Goal: Task Accomplishment & Management: Manage account settings

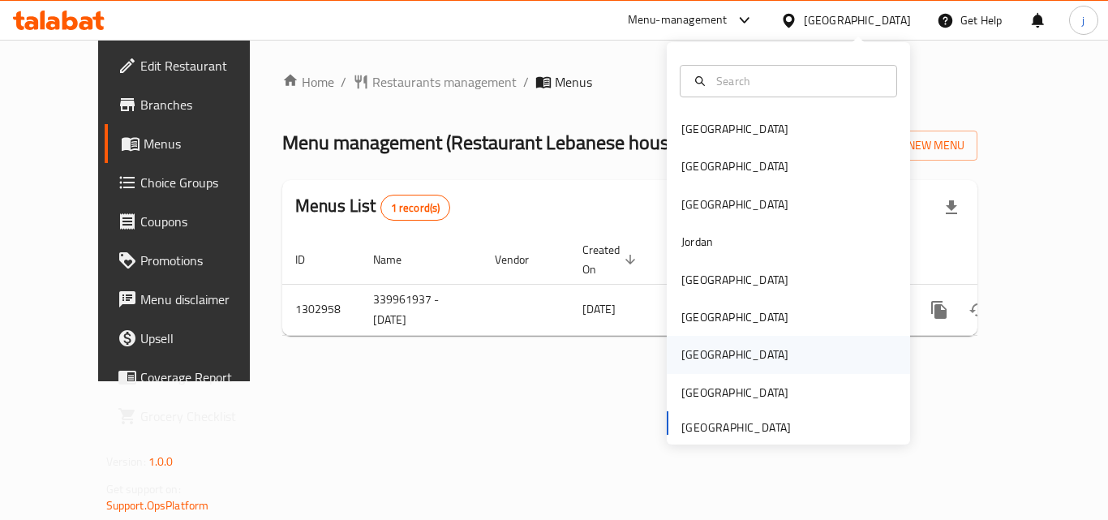
click at [681, 346] on div "[GEOGRAPHIC_DATA]" at bounding box center [734, 355] width 107 height 18
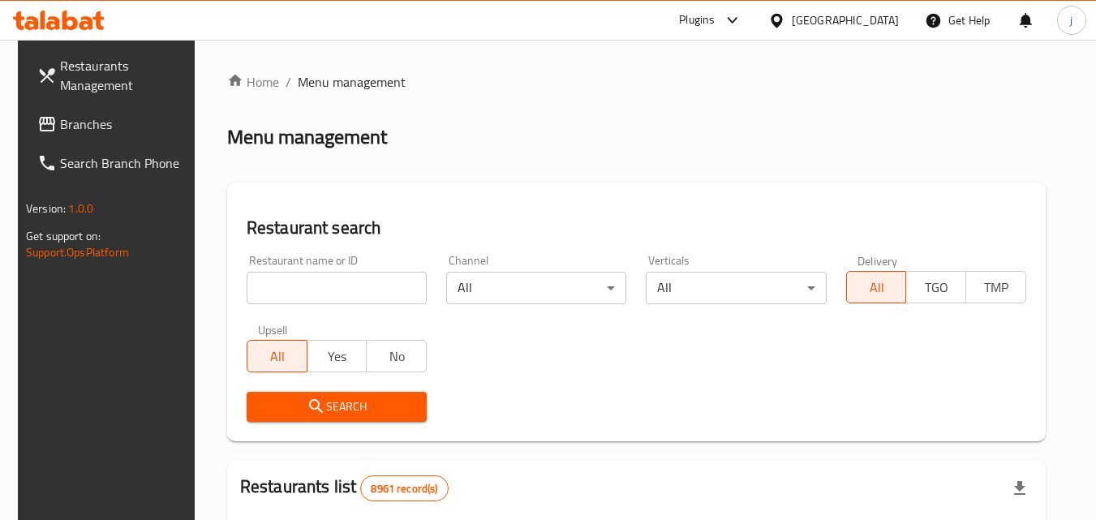
click at [79, 109] on link "Branches" at bounding box center [112, 124] width 177 height 39
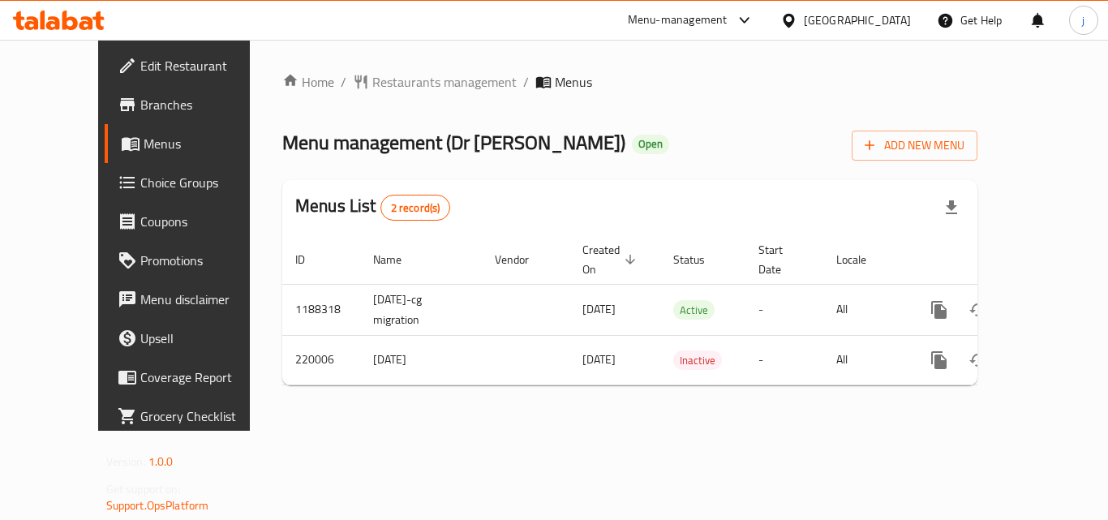
drag, startPoint x: 857, startPoint y: 14, endPoint x: 841, endPoint y: 163, distance: 150.1
click at [856, 14] on div "[GEOGRAPHIC_DATA]" at bounding box center [845, 20] width 157 height 39
click at [797, 15] on icon at bounding box center [788, 20] width 17 height 17
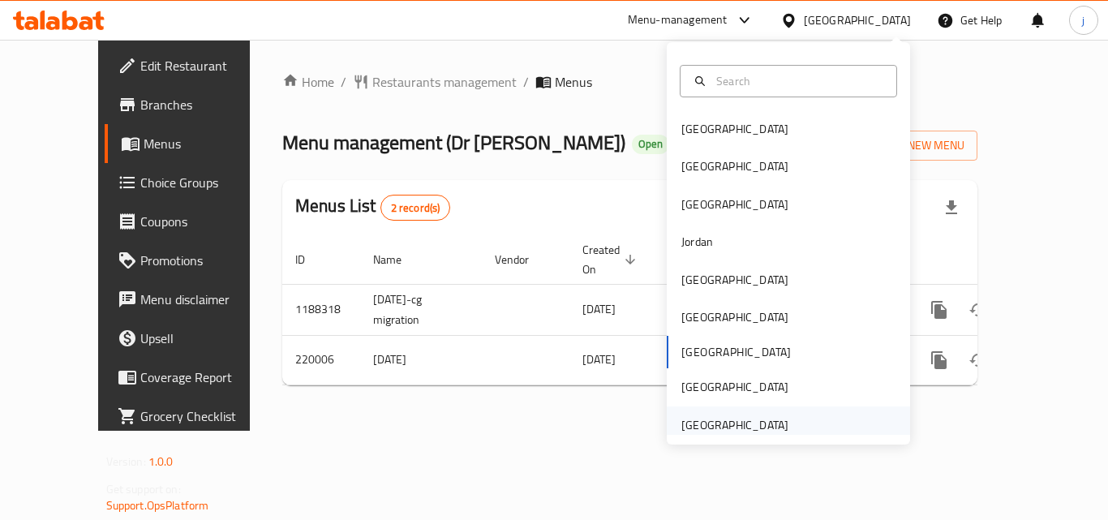
click at [752, 426] on div "[GEOGRAPHIC_DATA]" at bounding box center [734, 425] width 107 height 18
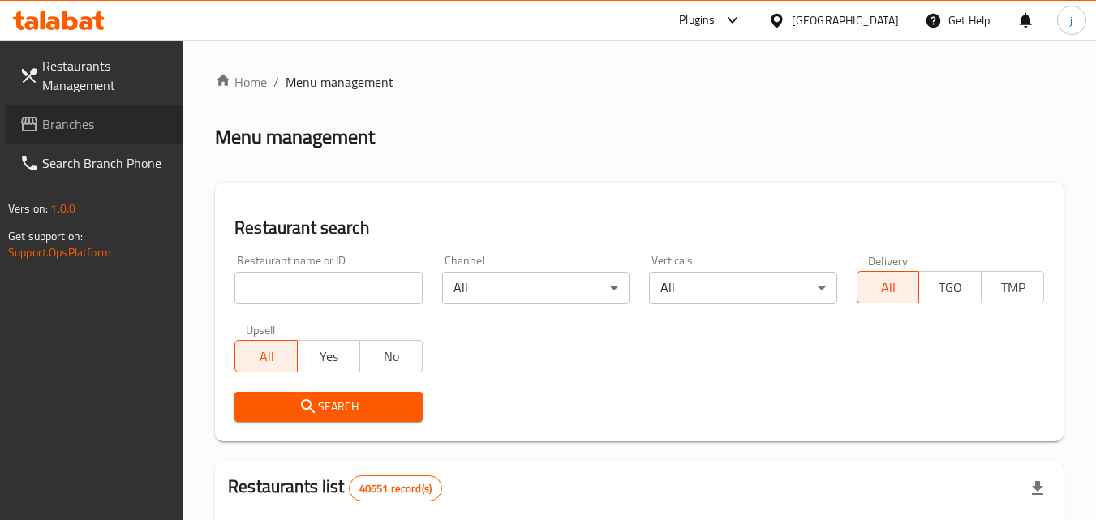
click at [67, 118] on span "Branches" at bounding box center [106, 123] width 128 height 19
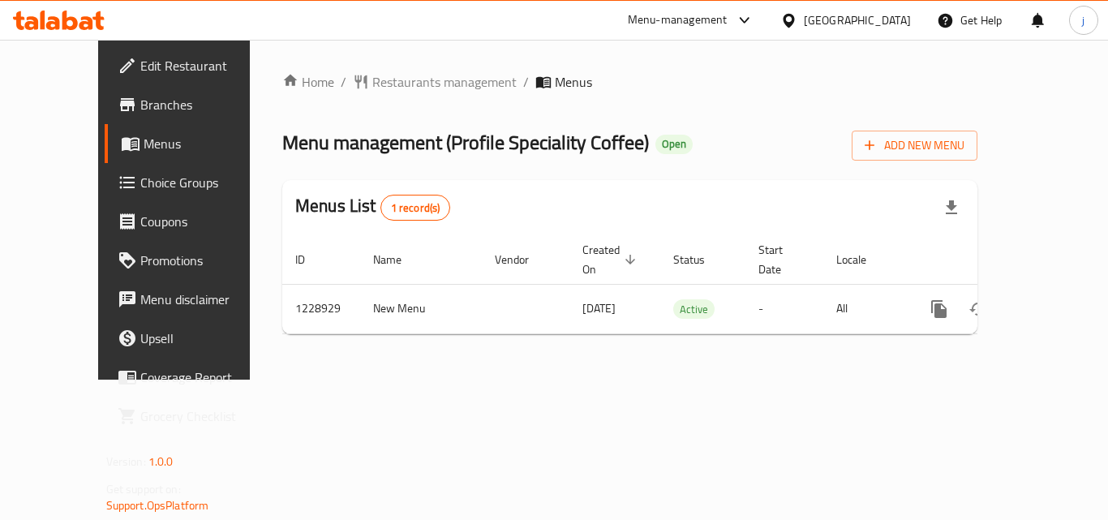
click at [818, 27] on div "[GEOGRAPHIC_DATA]" at bounding box center [857, 20] width 107 height 18
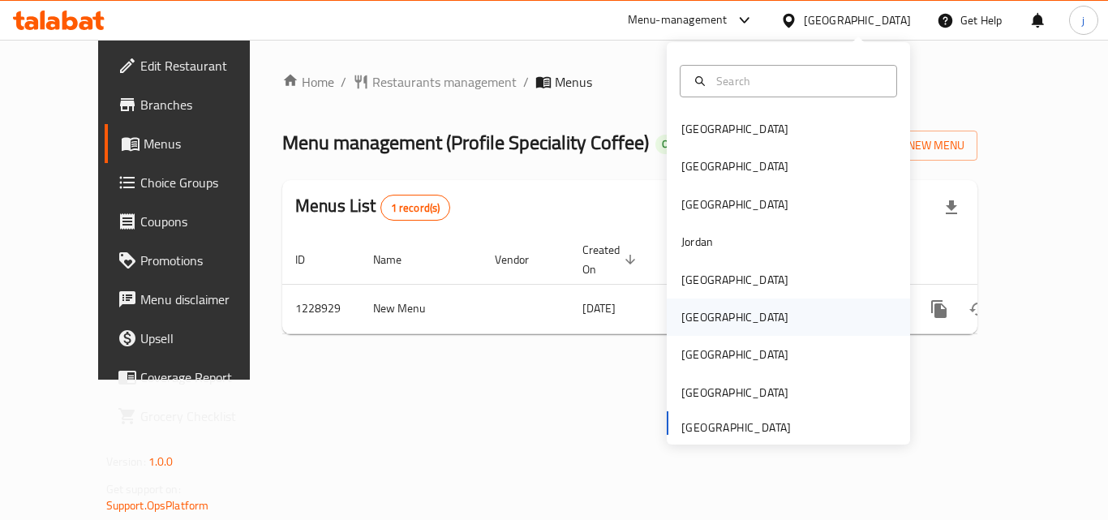
click at [695, 316] on div "Oman" at bounding box center [734, 317] width 107 height 18
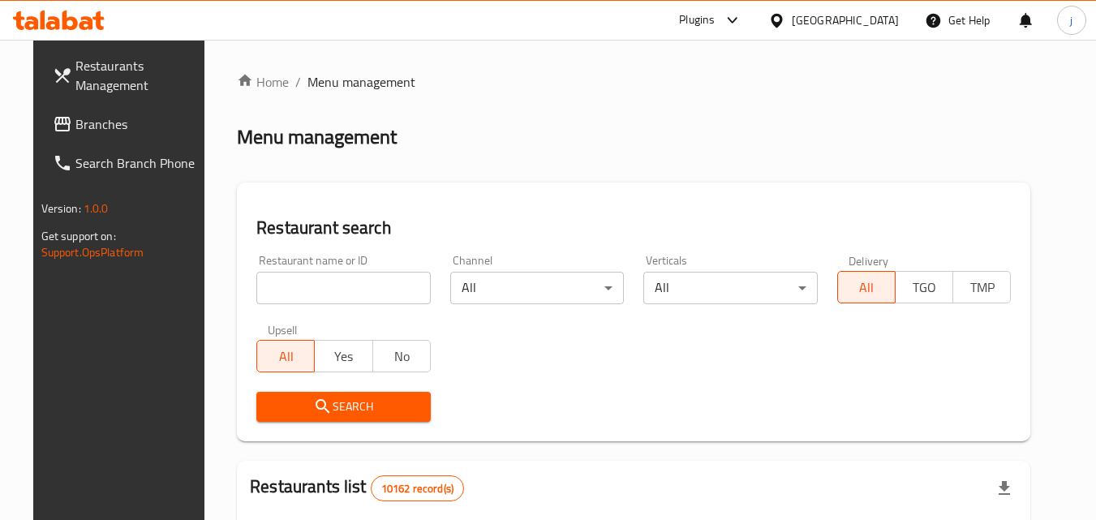
click at [83, 132] on span "Branches" at bounding box center [139, 123] width 128 height 19
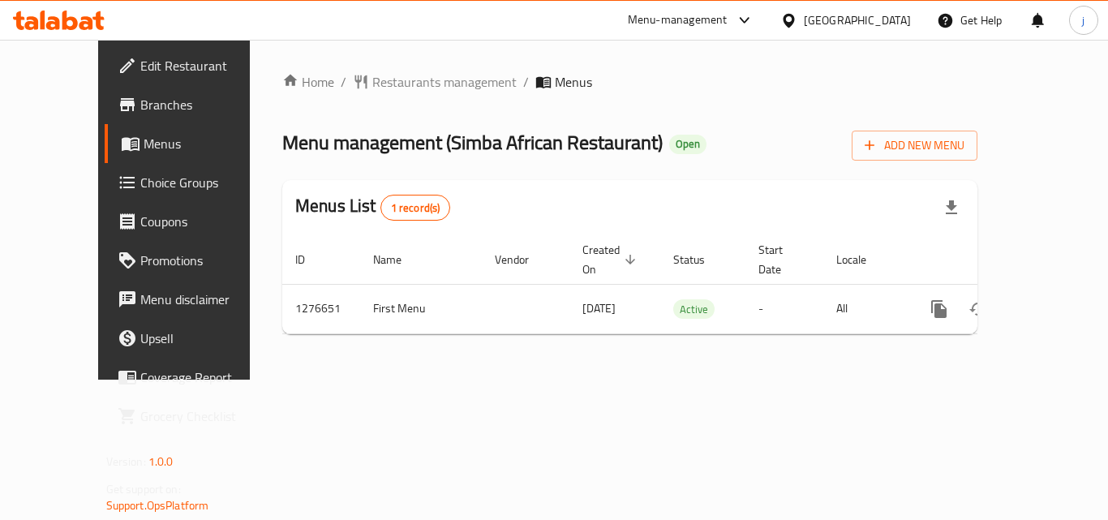
click at [881, 22] on div "Oman" at bounding box center [857, 20] width 107 height 18
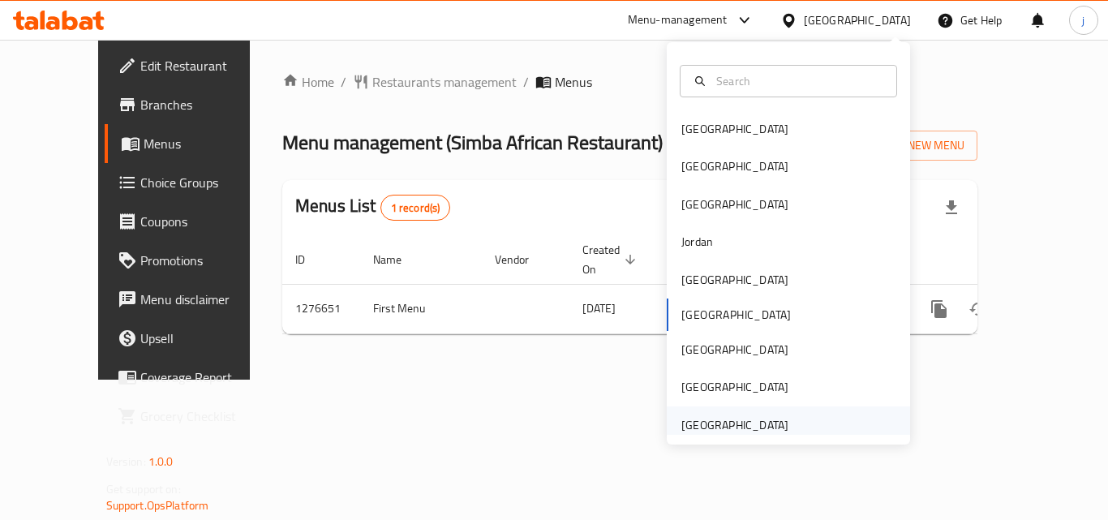
click at [745, 431] on div "[GEOGRAPHIC_DATA]" at bounding box center [734, 425] width 107 height 18
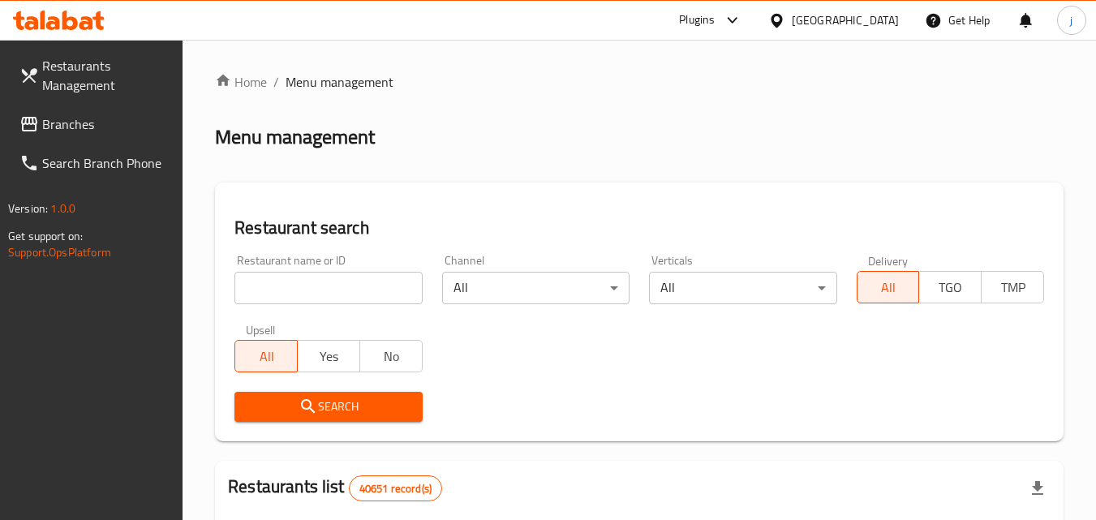
click at [84, 121] on div at bounding box center [548, 260] width 1096 height 520
click at [84, 121] on span "Branches" at bounding box center [106, 123] width 128 height 19
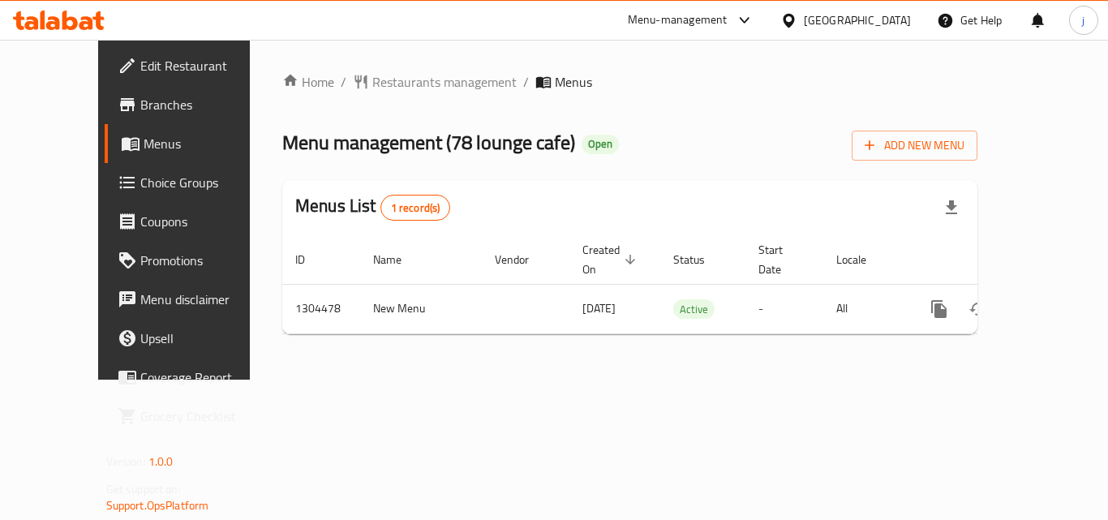
click at [793, 17] on icon at bounding box center [788, 20] width 11 height 14
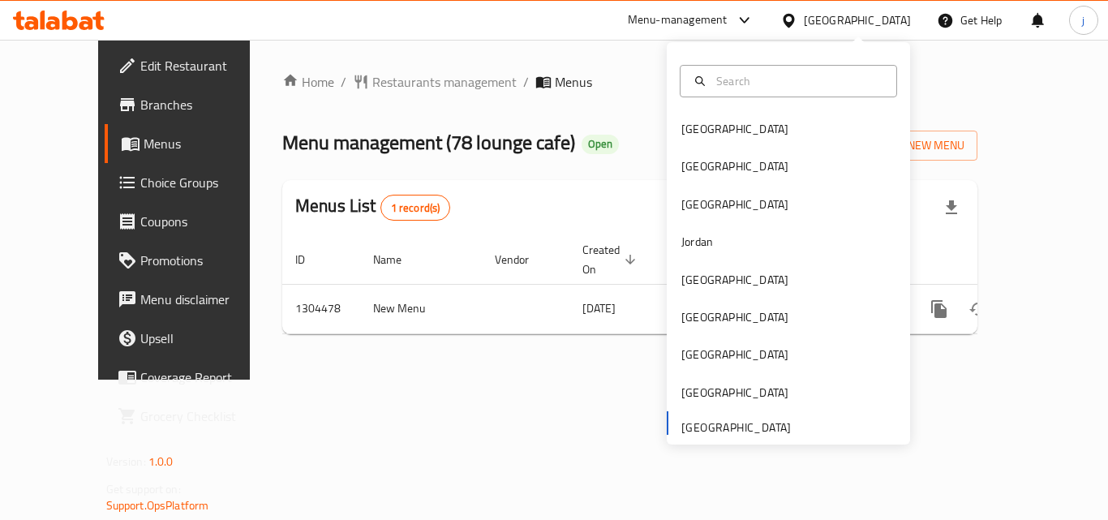
click at [422, 380] on div "Home / Restaurants management / Menus Menu management ( 78 lounge cafe ) Open A…" at bounding box center [630, 210] width 760 height 340
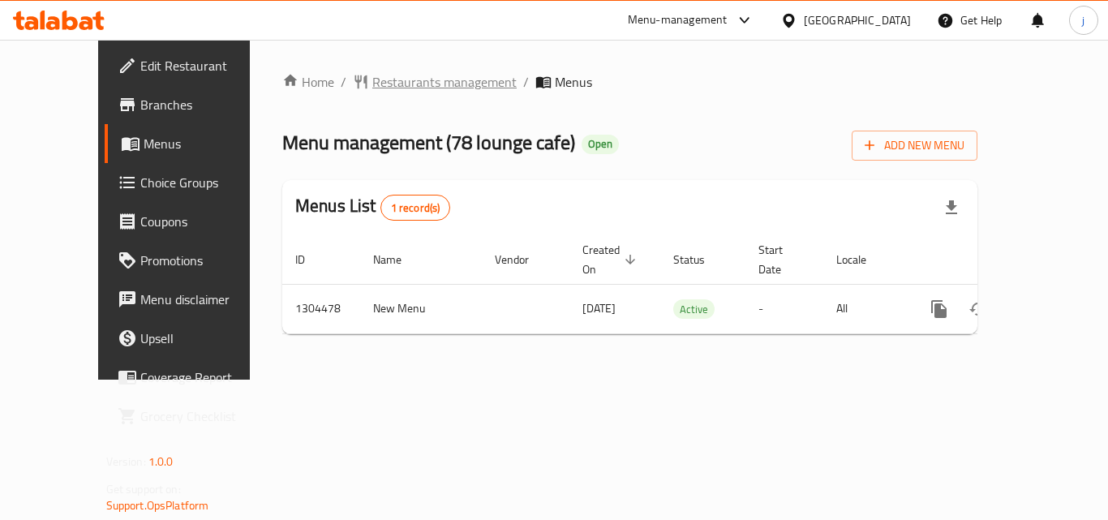
click at [378, 84] on span "Restaurants management" at bounding box center [444, 81] width 144 height 19
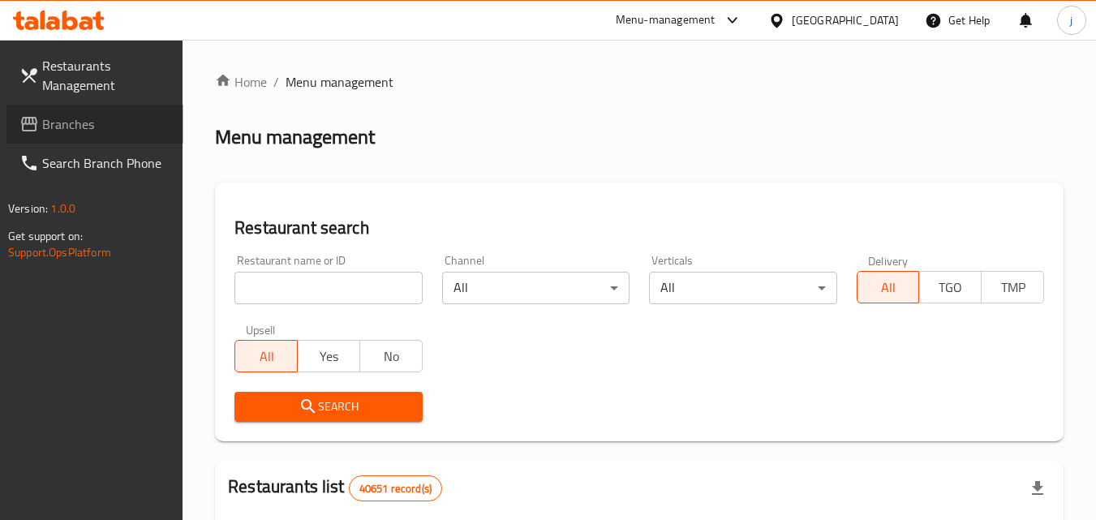
click at [86, 133] on span "Branches" at bounding box center [106, 123] width 128 height 19
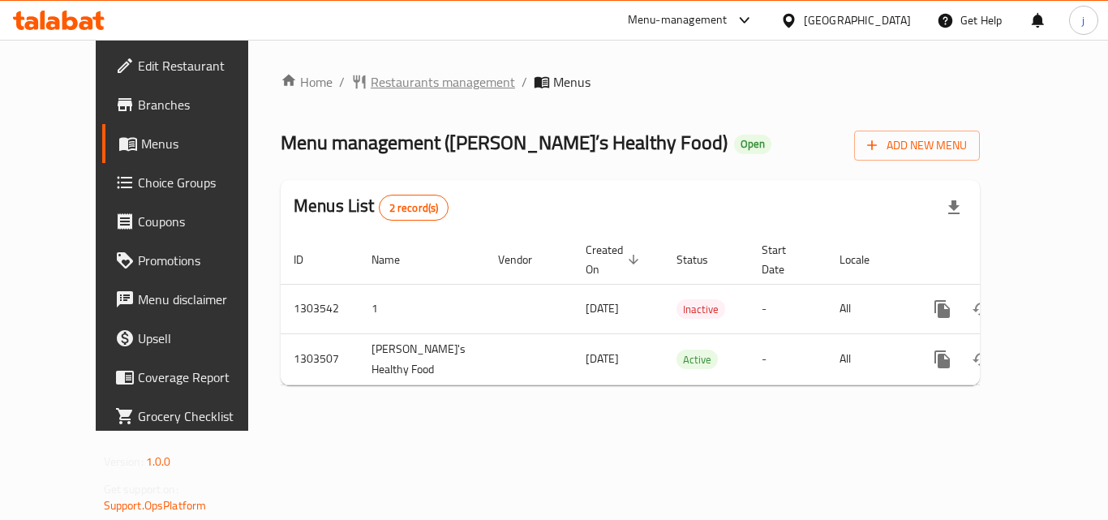
click at [371, 79] on span "Restaurants management" at bounding box center [443, 81] width 144 height 19
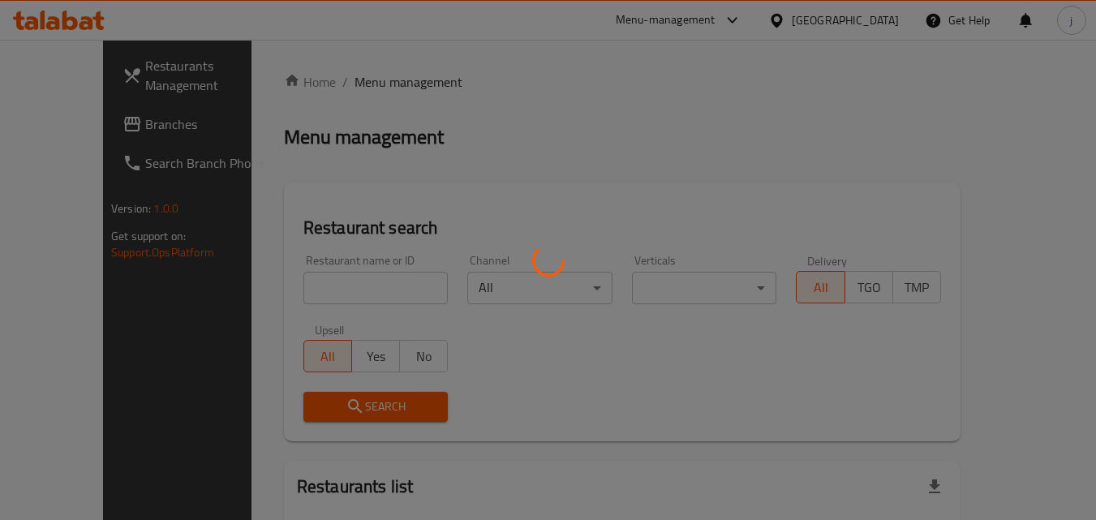
click at [63, 126] on div at bounding box center [548, 260] width 1096 height 520
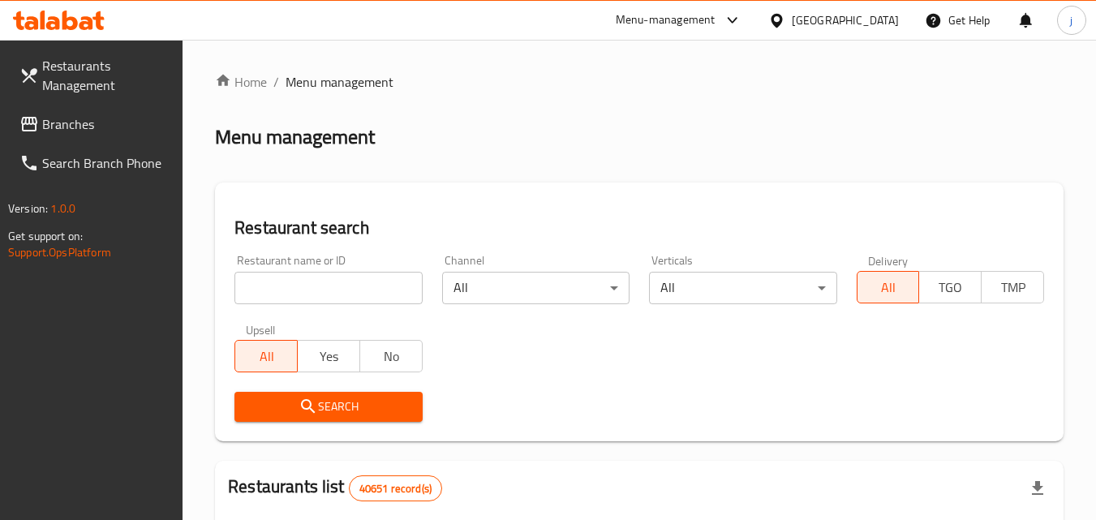
click at [63, 126] on span "Branches" at bounding box center [106, 123] width 128 height 19
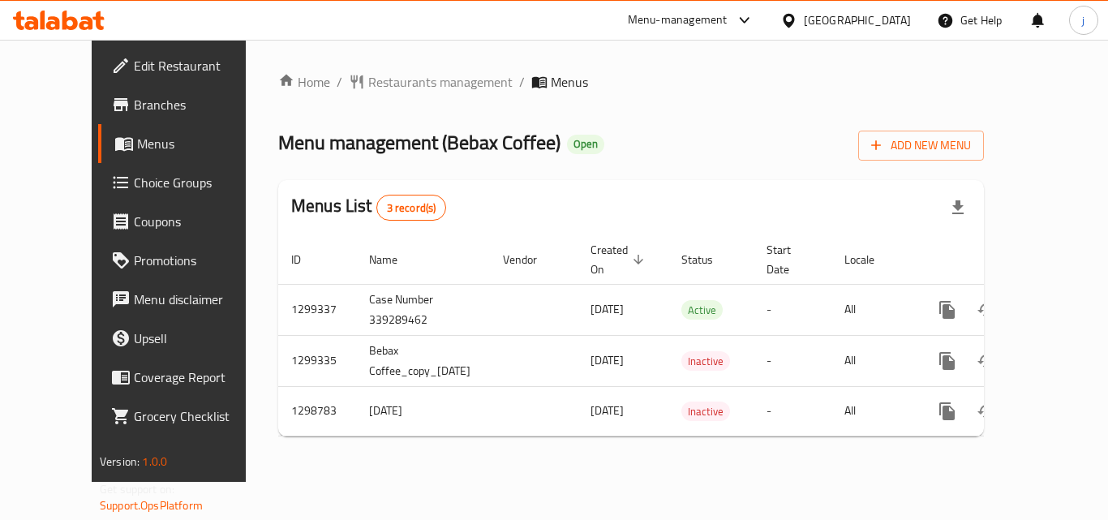
click at [850, 24] on div "[GEOGRAPHIC_DATA]" at bounding box center [857, 20] width 107 height 18
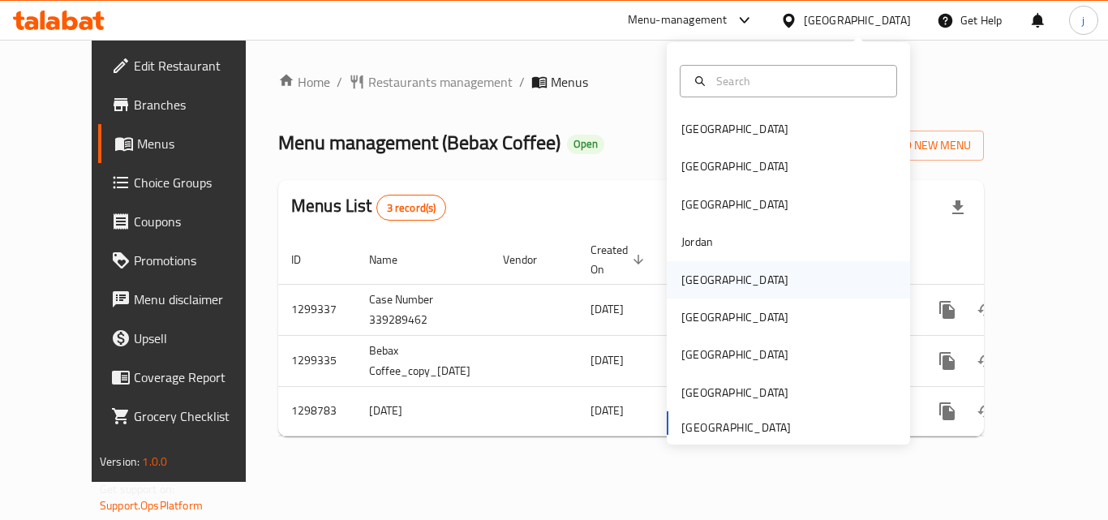
click at [681, 283] on div "[GEOGRAPHIC_DATA]" at bounding box center [734, 280] width 107 height 18
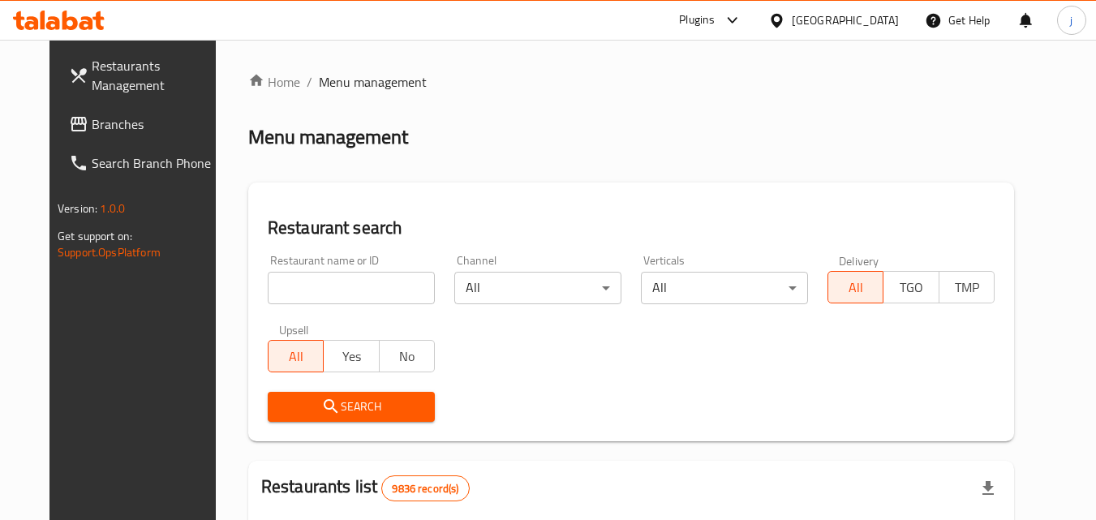
click at [92, 131] on span "Branches" at bounding box center [156, 123] width 128 height 19
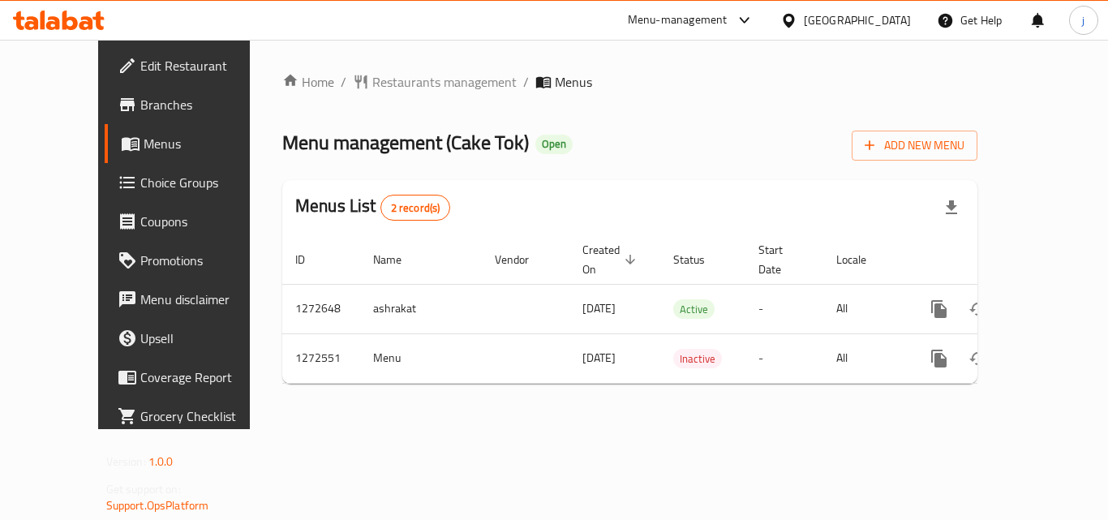
click at [140, 181] on span "Choice Groups" at bounding box center [205, 182] width 130 height 19
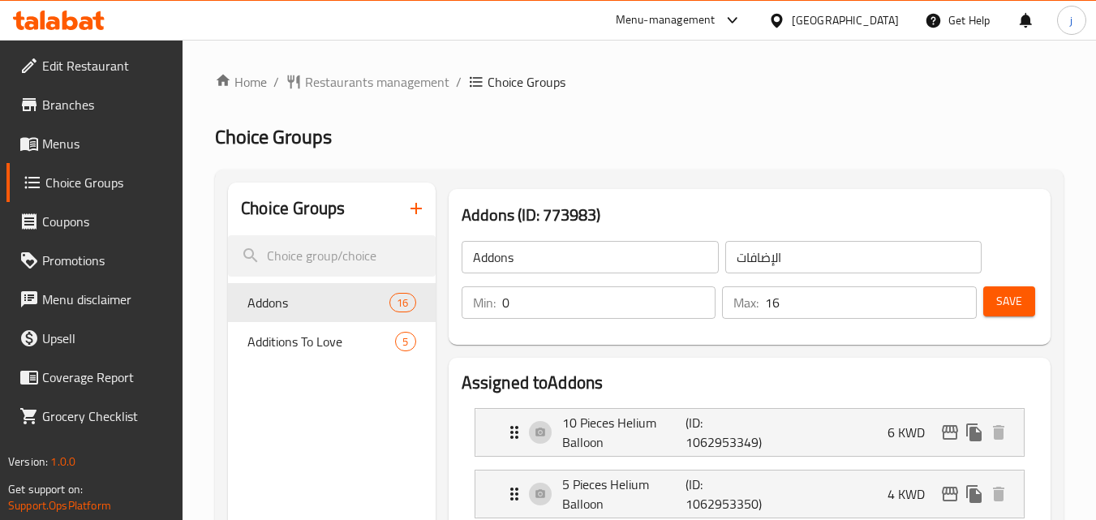
click at [865, 21] on div "[GEOGRAPHIC_DATA]" at bounding box center [845, 20] width 107 height 18
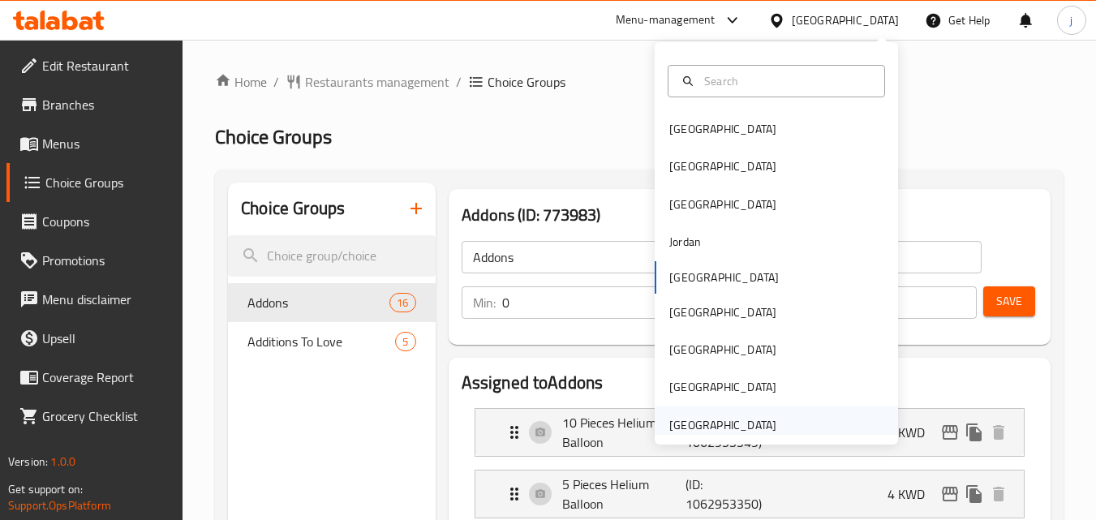
click at [707, 427] on div "[GEOGRAPHIC_DATA]" at bounding box center [722, 425] width 107 height 18
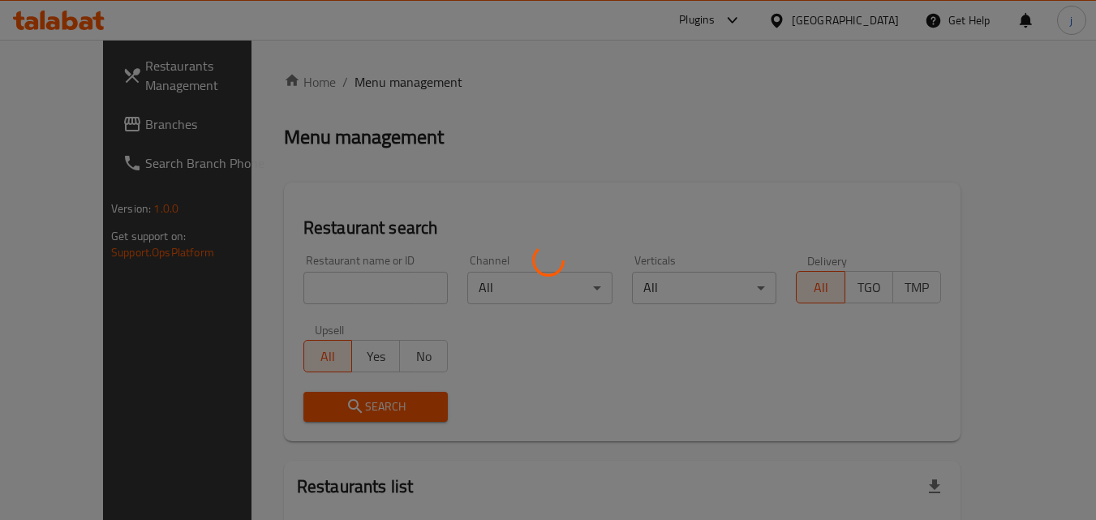
click at [62, 118] on div at bounding box center [548, 260] width 1096 height 520
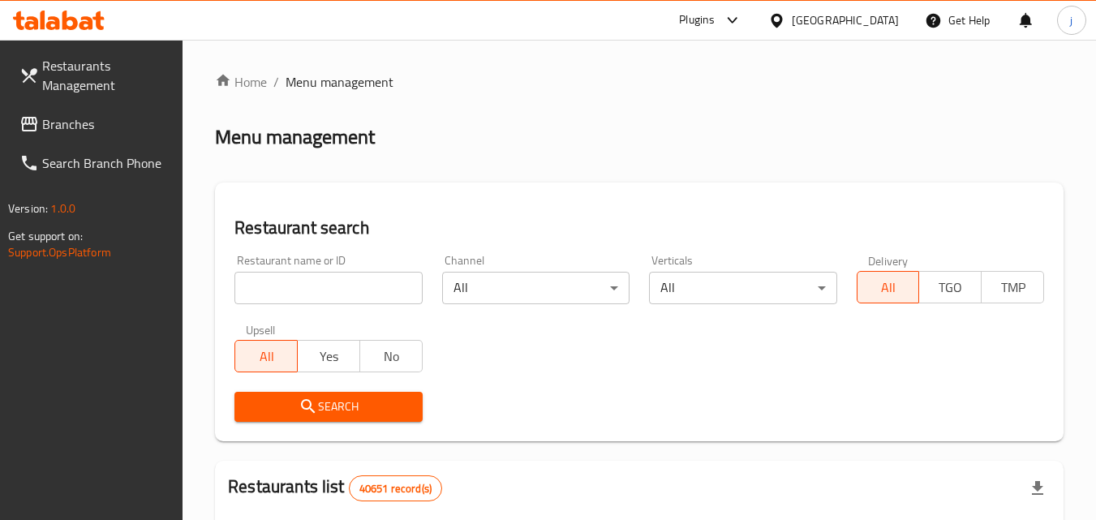
click at [62, 118] on span "Branches" at bounding box center [106, 123] width 128 height 19
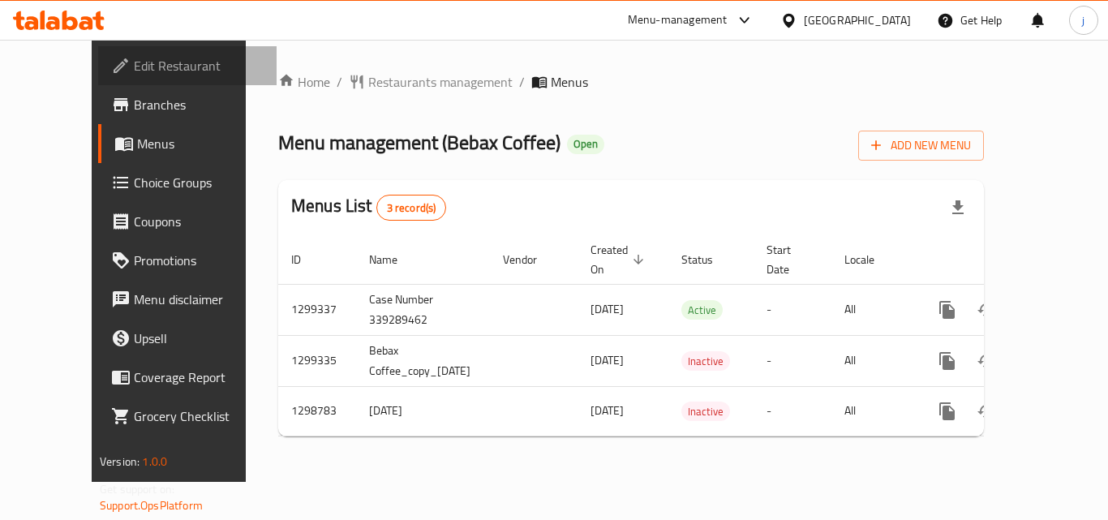
click at [134, 58] on span "Edit Restaurant" at bounding box center [199, 65] width 130 height 19
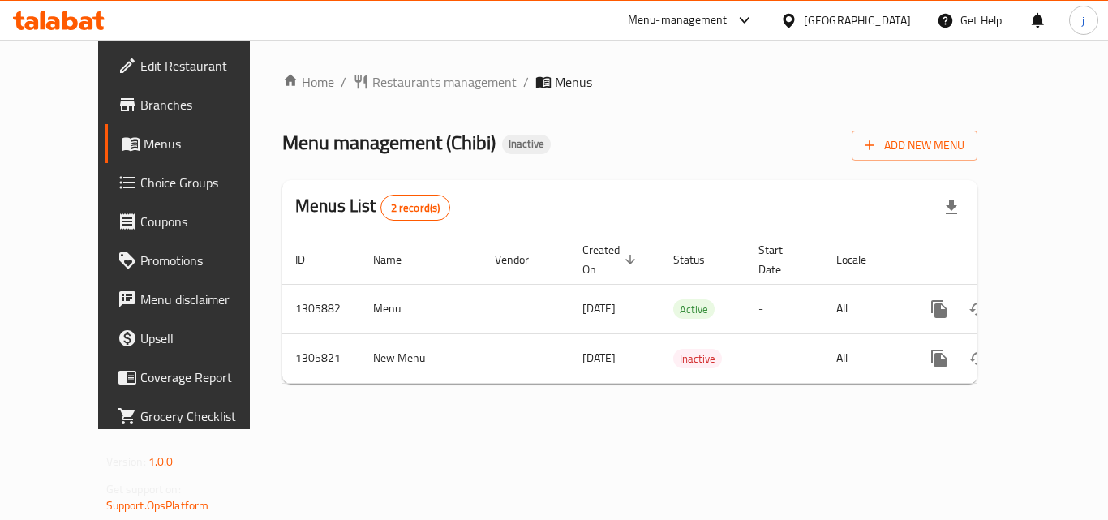
click at [372, 88] on span "Restaurants management" at bounding box center [444, 81] width 144 height 19
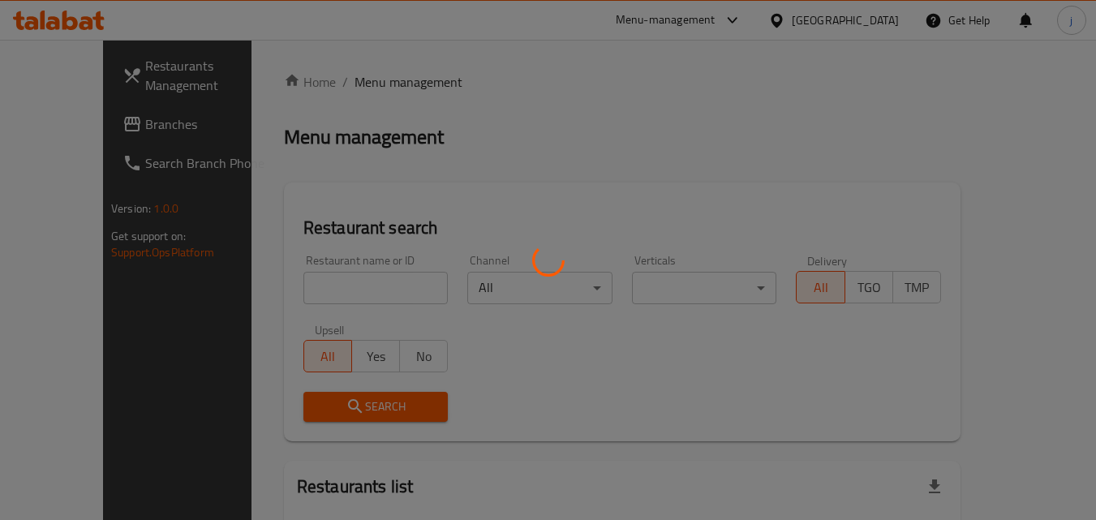
click at [79, 127] on div at bounding box center [548, 260] width 1096 height 520
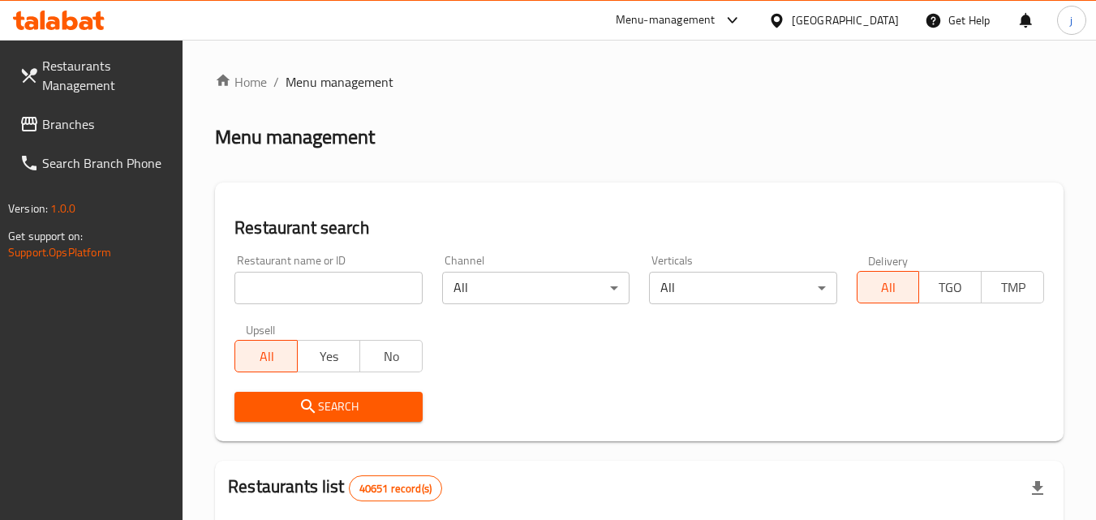
click at [79, 127] on span "Branches" at bounding box center [106, 123] width 128 height 19
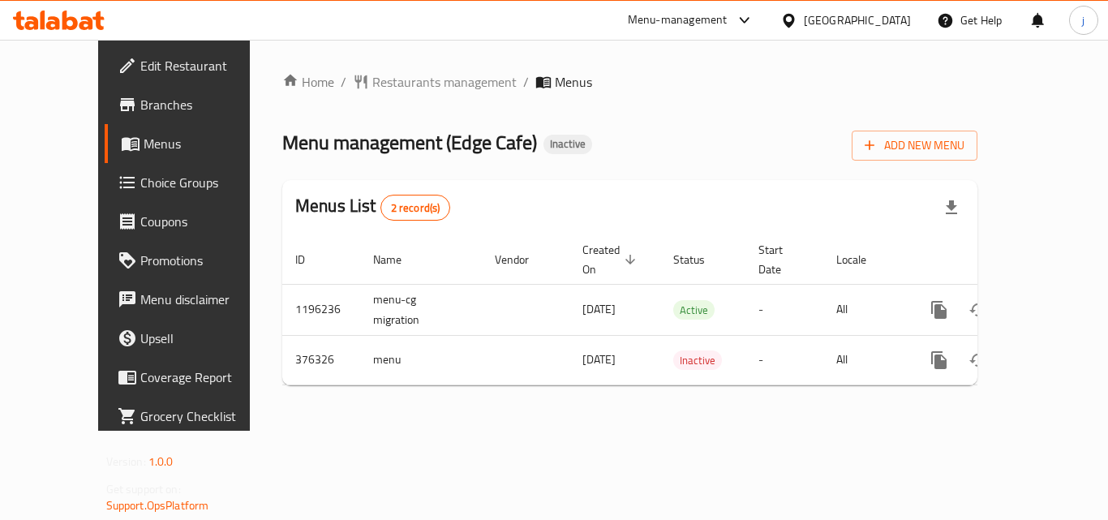
drag, startPoint x: 101, startPoint y: 62, endPoint x: 81, endPoint y: 73, distance: 22.1
click at [140, 62] on span "Edit Restaurant" at bounding box center [205, 65] width 130 height 19
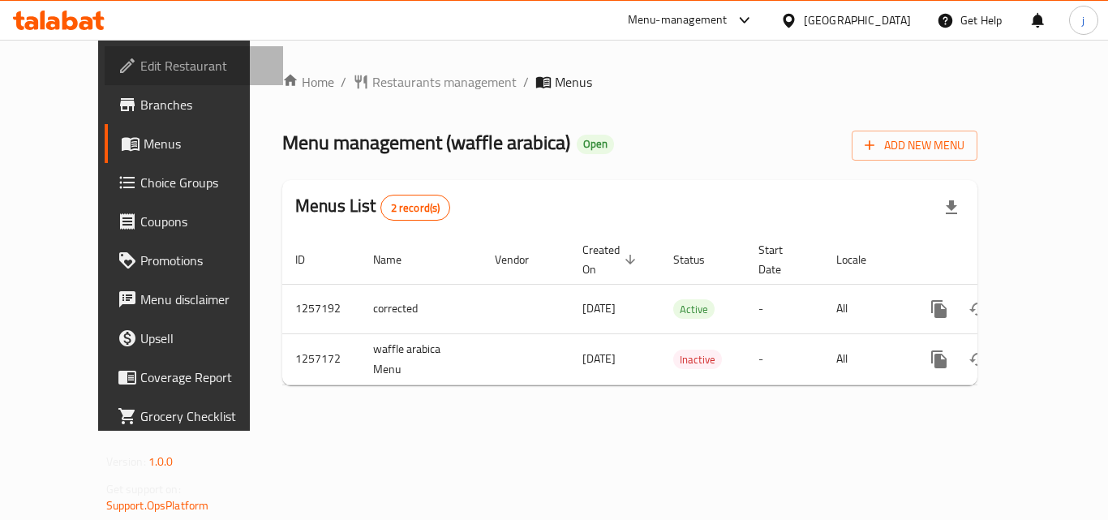
click at [140, 69] on span "Edit Restaurant" at bounding box center [205, 65] width 130 height 19
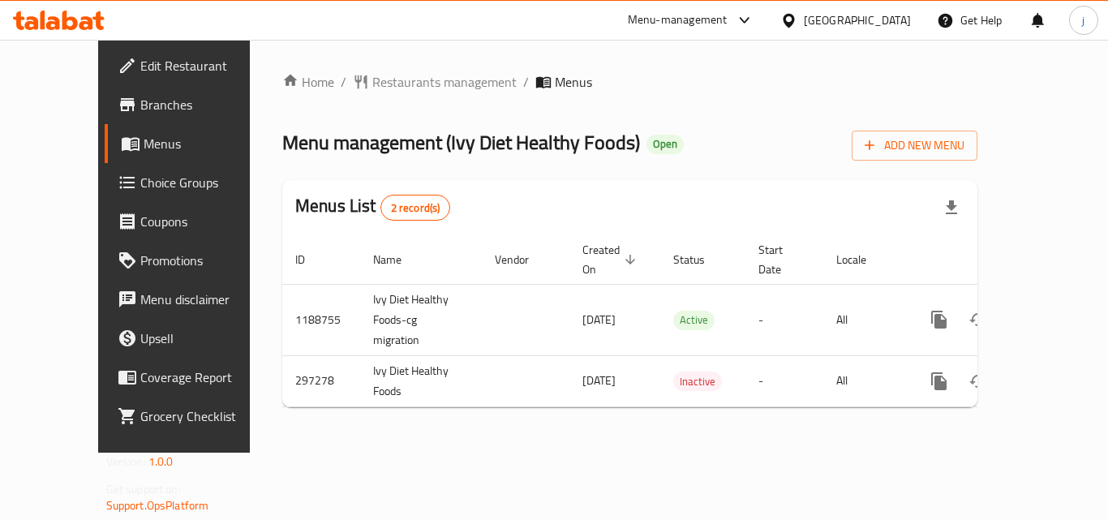
click at [797, 20] on icon at bounding box center [788, 20] width 17 height 17
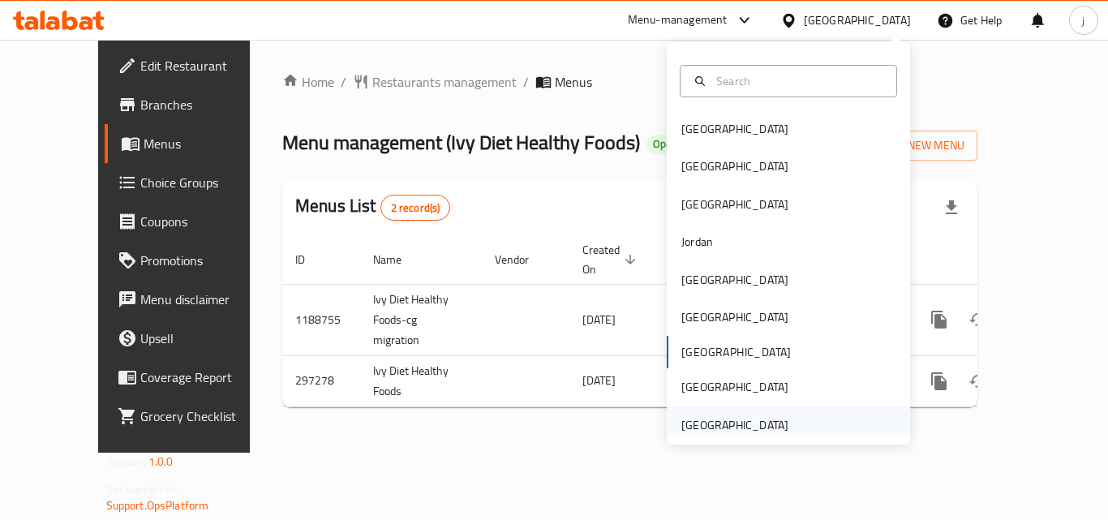
click at [699, 419] on div "[GEOGRAPHIC_DATA]" at bounding box center [734, 425] width 107 height 18
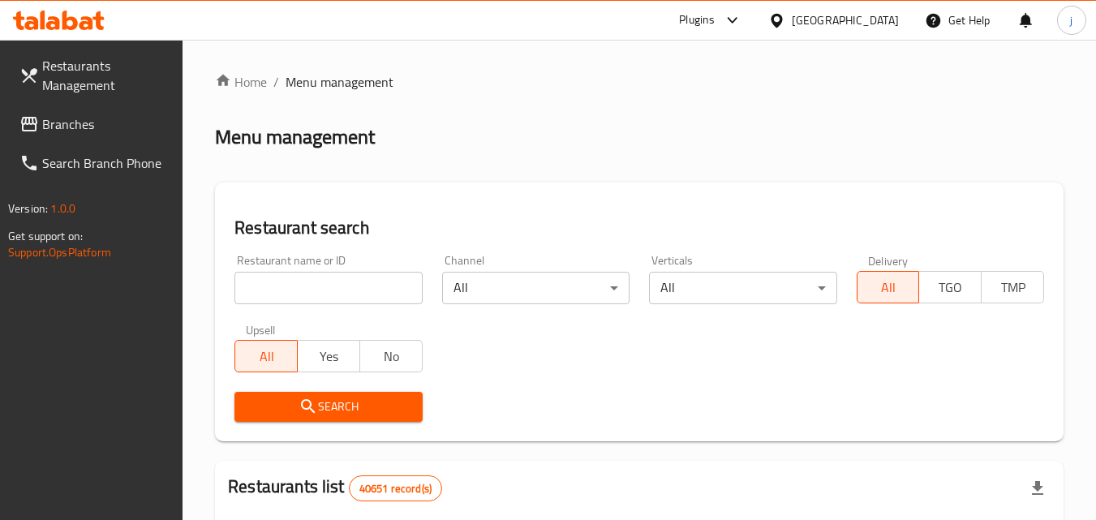
click at [78, 122] on span "Branches" at bounding box center [106, 123] width 128 height 19
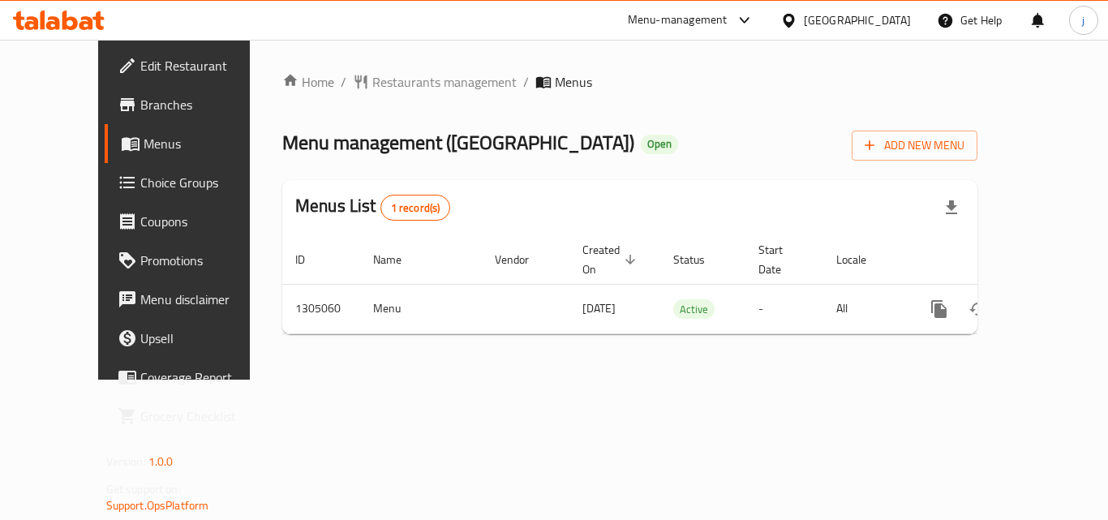
click at [882, 35] on div "[GEOGRAPHIC_DATA]" at bounding box center [845, 20] width 157 height 39
click at [381, 80] on span "Restaurants management" at bounding box center [444, 81] width 144 height 19
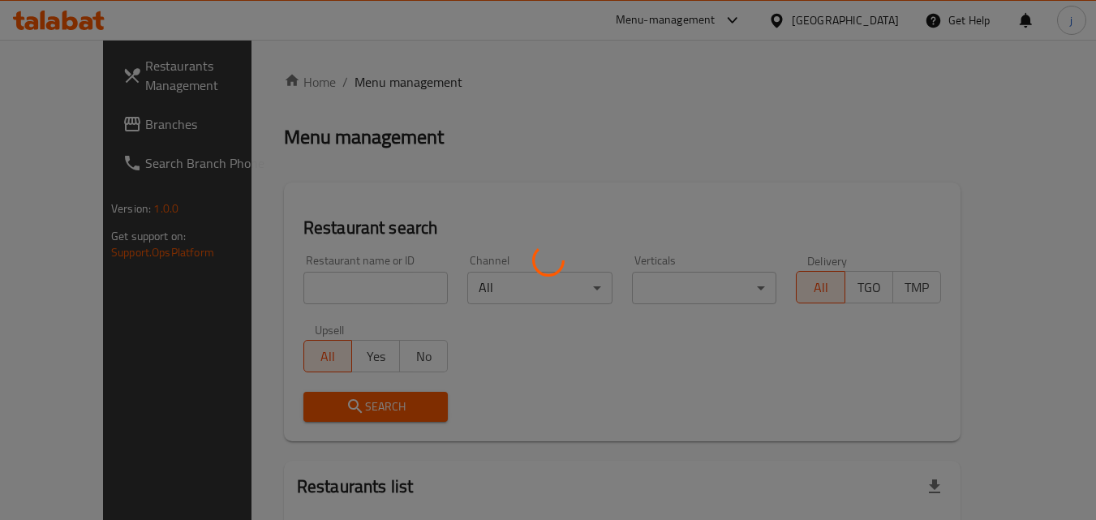
click at [97, 122] on div at bounding box center [548, 260] width 1096 height 520
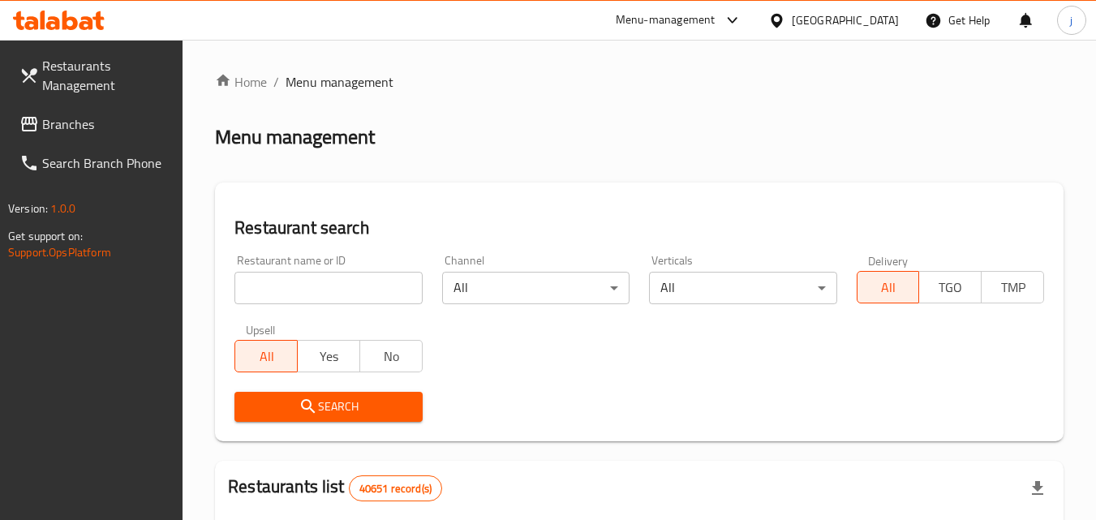
click at [97, 122] on span "Branches" at bounding box center [106, 123] width 128 height 19
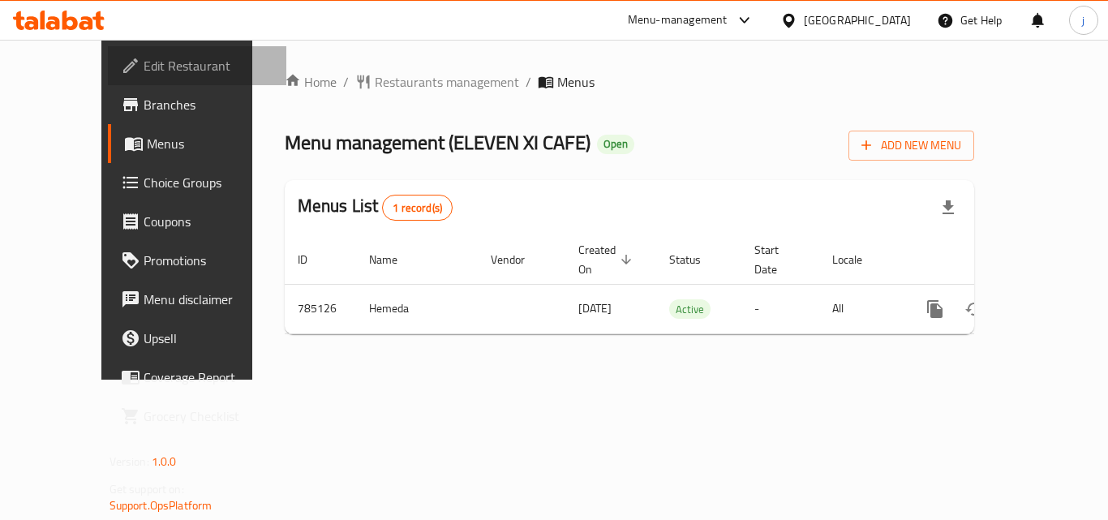
click at [144, 64] on span "Edit Restaurant" at bounding box center [209, 65] width 130 height 19
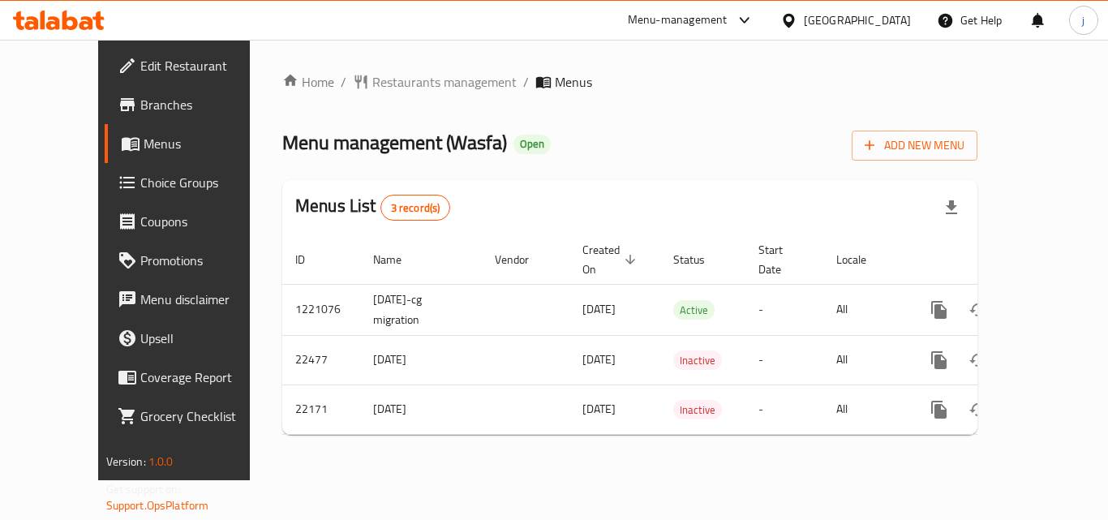
click at [797, 24] on icon at bounding box center [788, 20] width 17 height 17
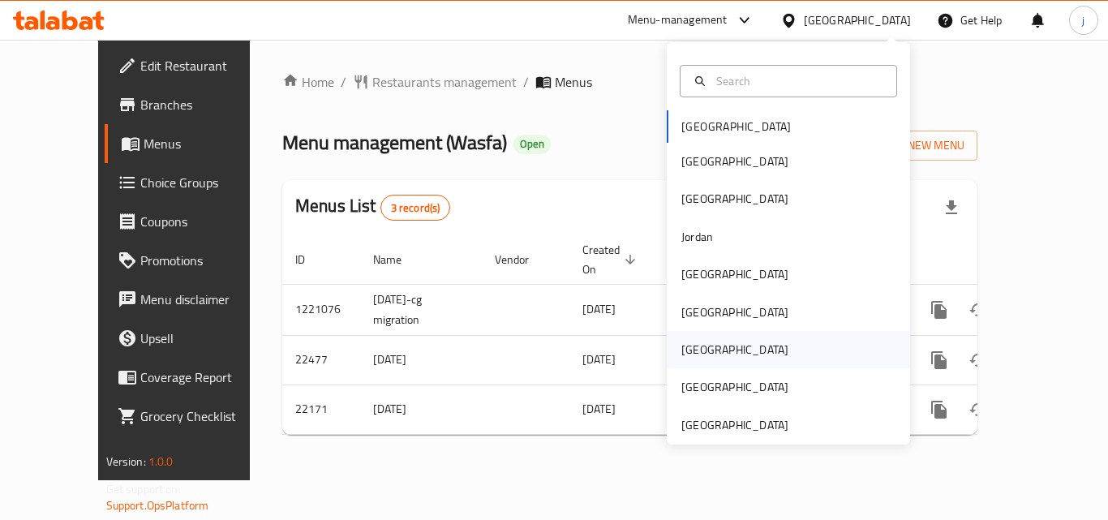
click at [681, 347] on div "Qatar" at bounding box center [734, 350] width 107 height 18
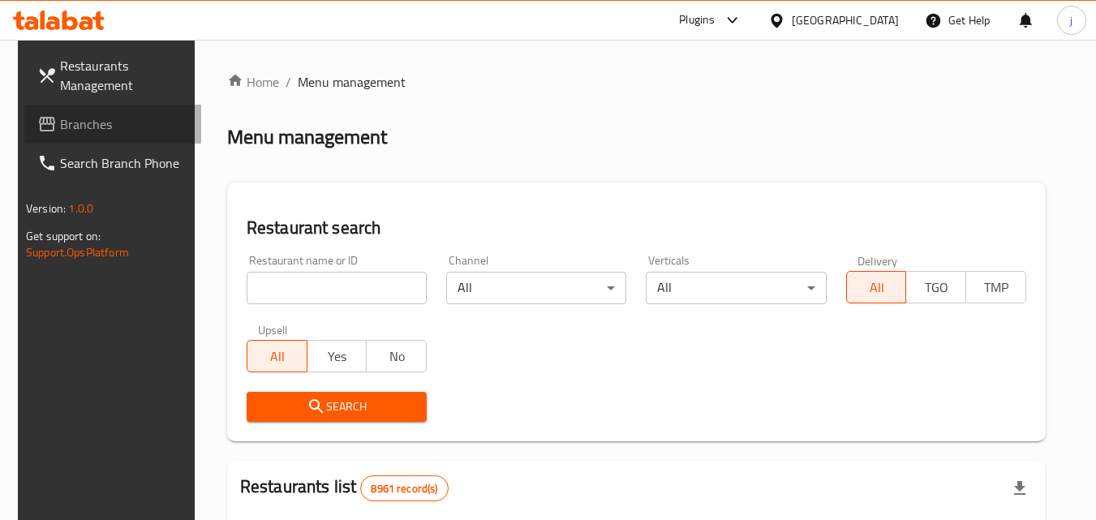
click at [79, 123] on span "Branches" at bounding box center [124, 123] width 128 height 19
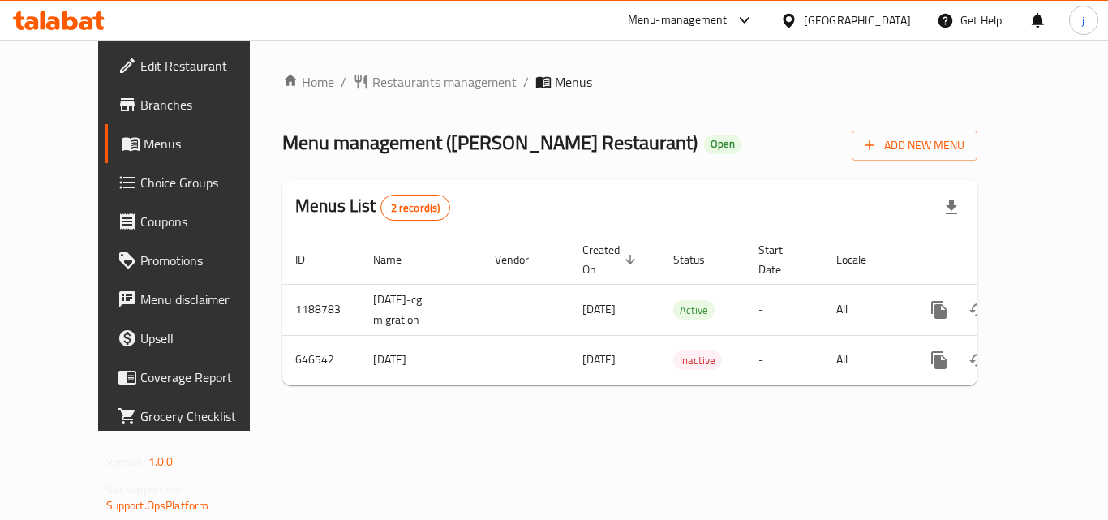
click at [889, 17] on div "[GEOGRAPHIC_DATA]" at bounding box center [857, 20] width 107 height 18
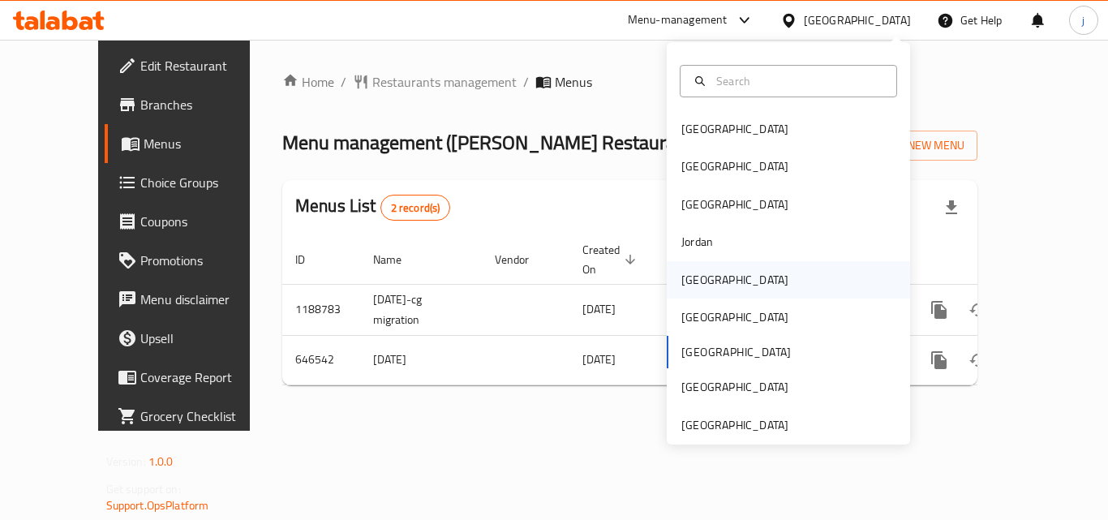
click at [694, 273] on div "[GEOGRAPHIC_DATA]" at bounding box center [734, 280] width 107 height 18
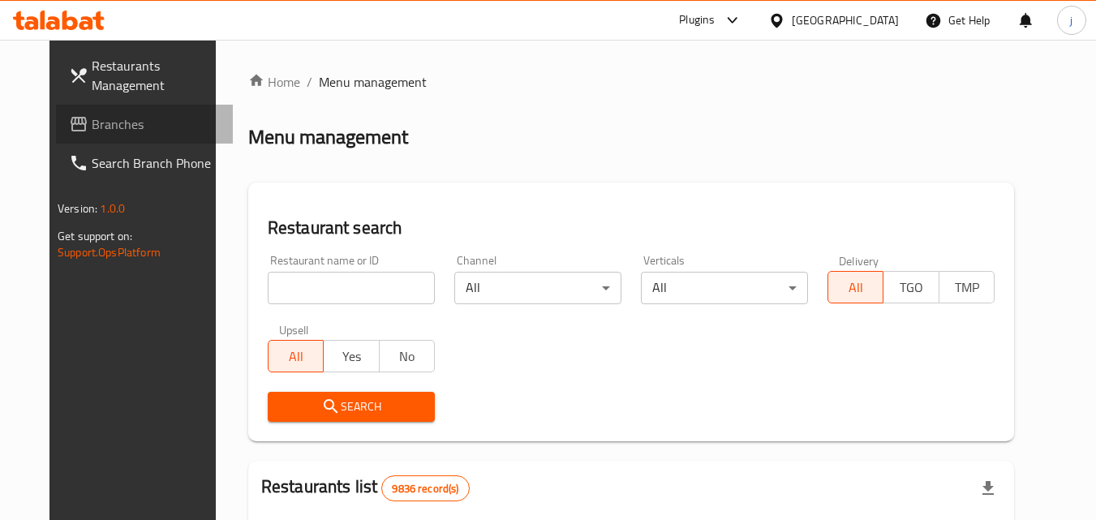
click at [112, 109] on link "Branches" at bounding box center [144, 124] width 177 height 39
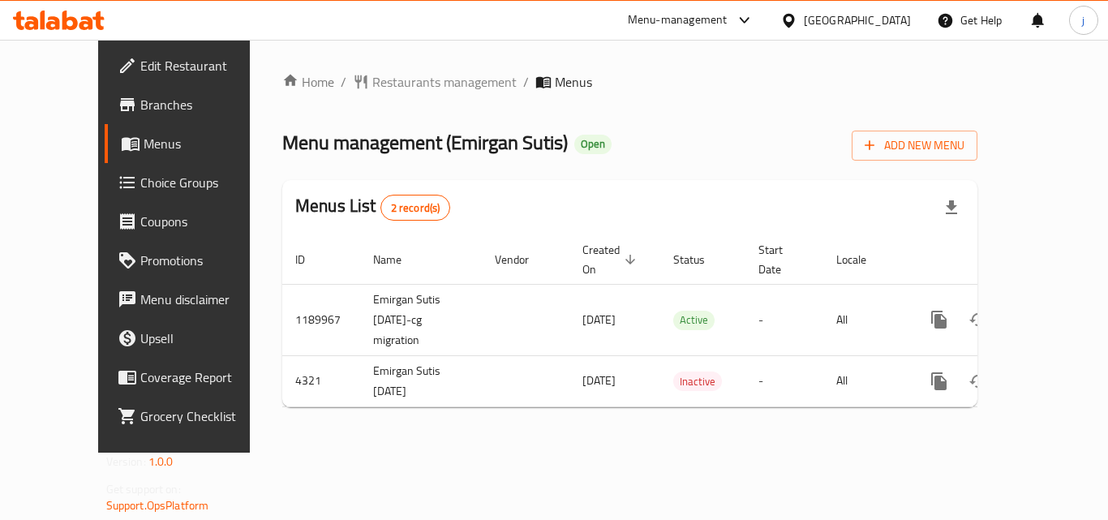
click at [804, 29] on div at bounding box center [792, 20] width 24 height 18
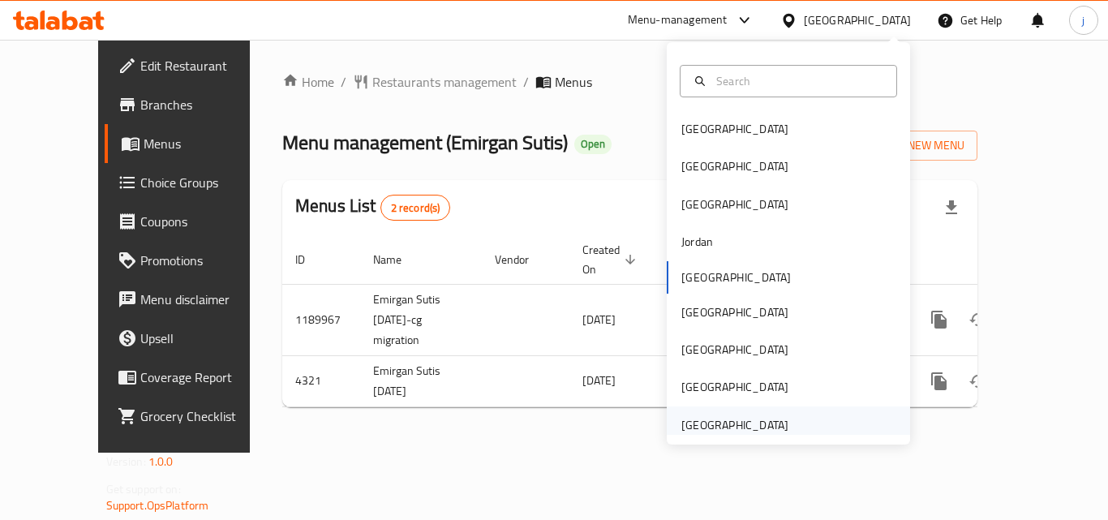
click at [732, 427] on div "[GEOGRAPHIC_DATA]" at bounding box center [734, 425] width 107 height 18
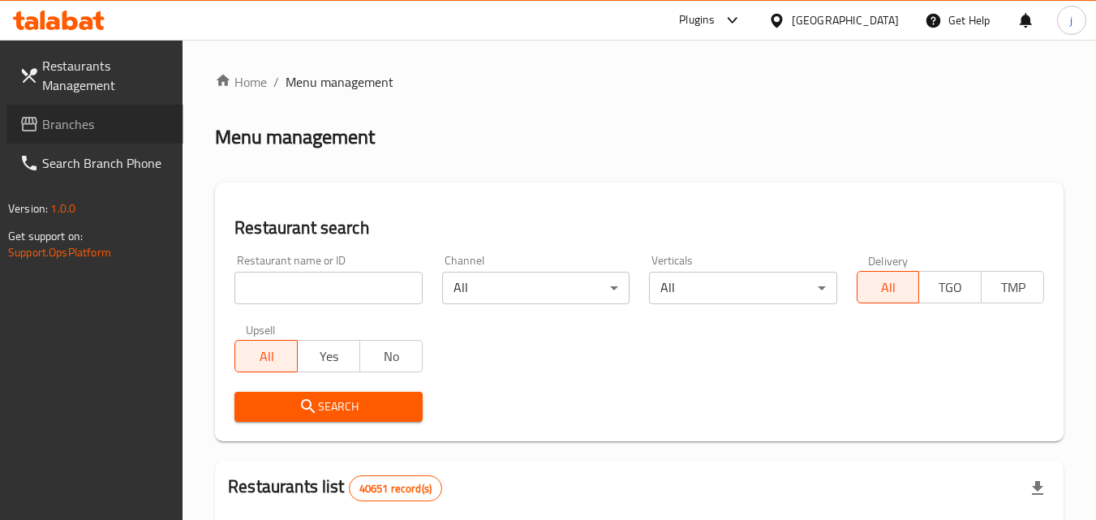
click at [91, 131] on span "Branches" at bounding box center [106, 123] width 128 height 19
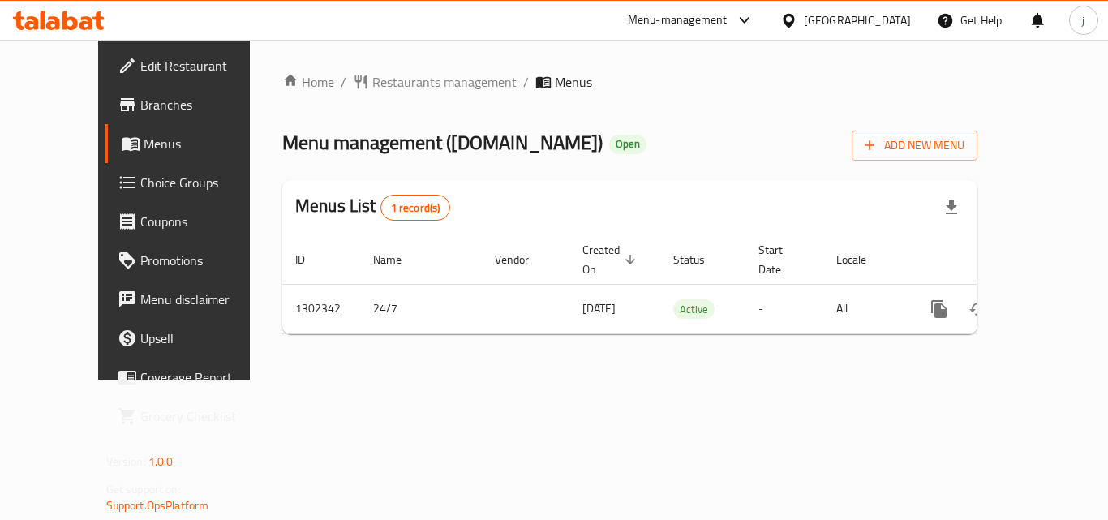
click at [845, 24] on div "[GEOGRAPHIC_DATA]" at bounding box center [857, 20] width 107 height 18
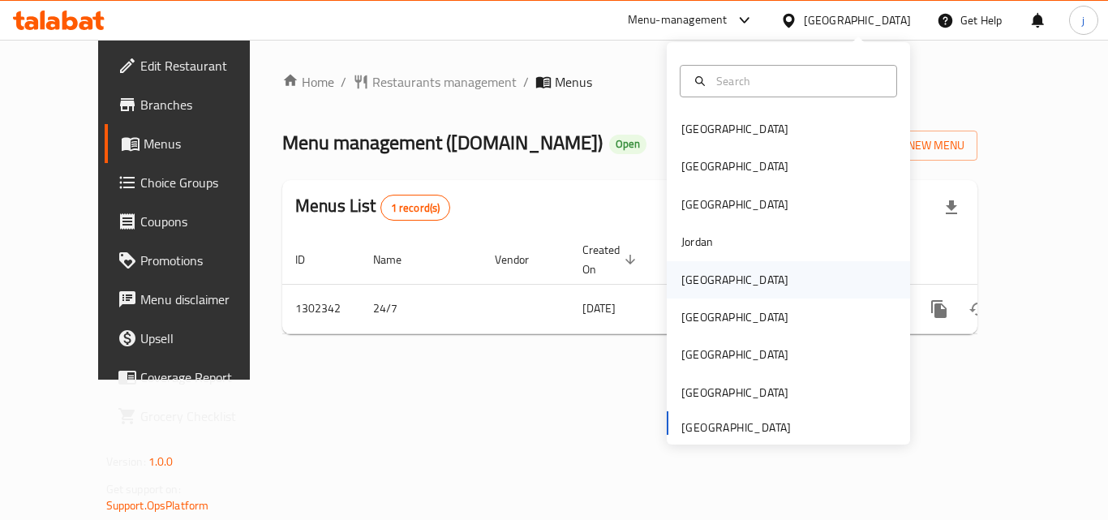
click at [682, 261] on div "[GEOGRAPHIC_DATA]" at bounding box center [734, 279] width 133 height 37
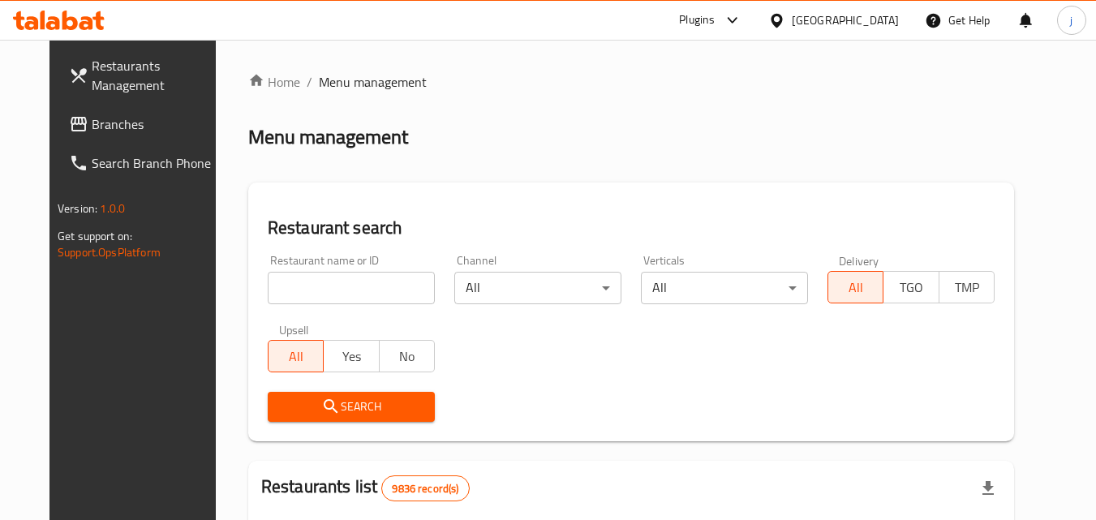
click at [92, 133] on span "Branches" at bounding box center [156, 123] width 128 height 19
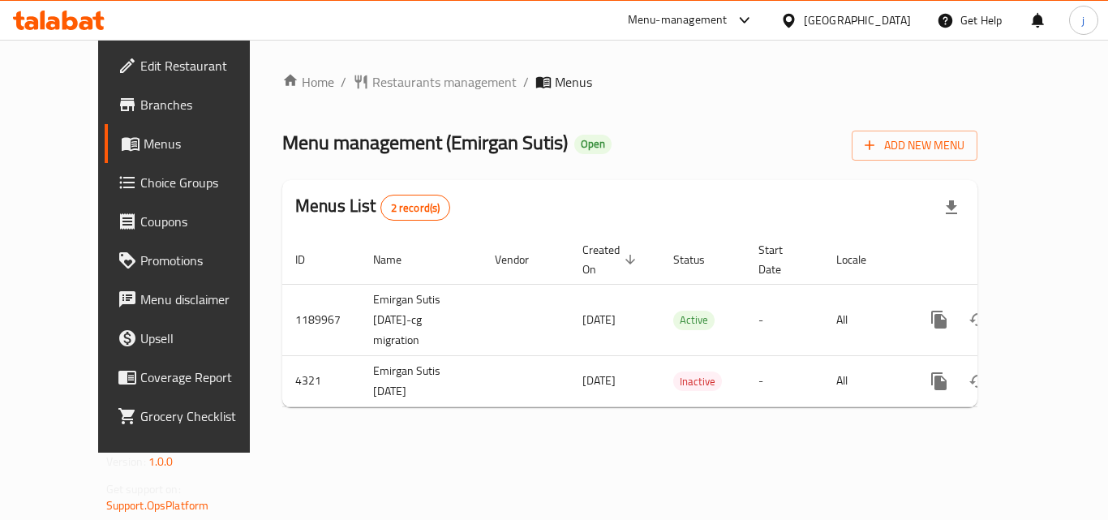
click at [804, 16] on div at bounding box center [792, 20] width 24 height 18
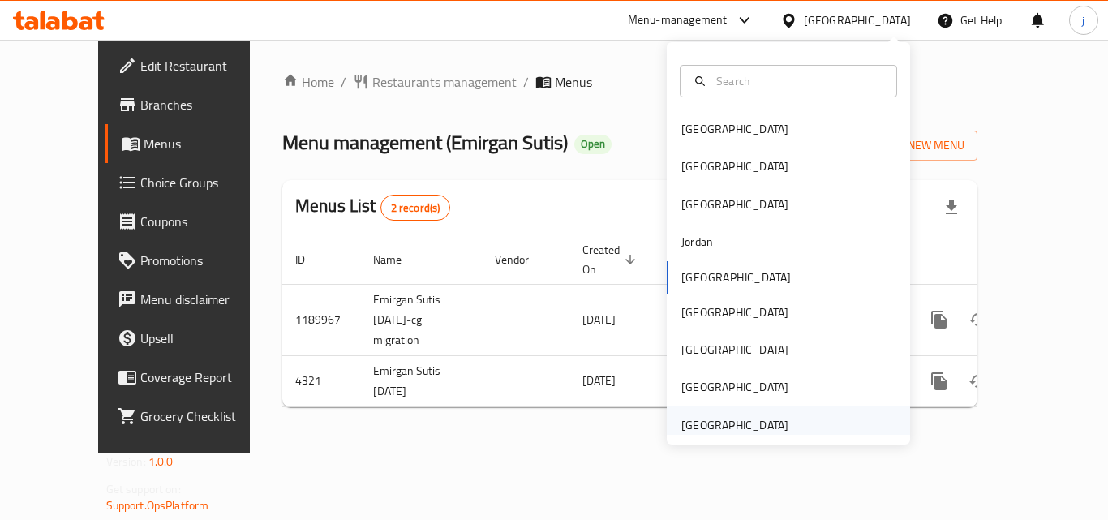
click at [715, 430] on div "[GEOGRAPHIC_DATA]" at bounding box center [734, 425] width 107 height 18
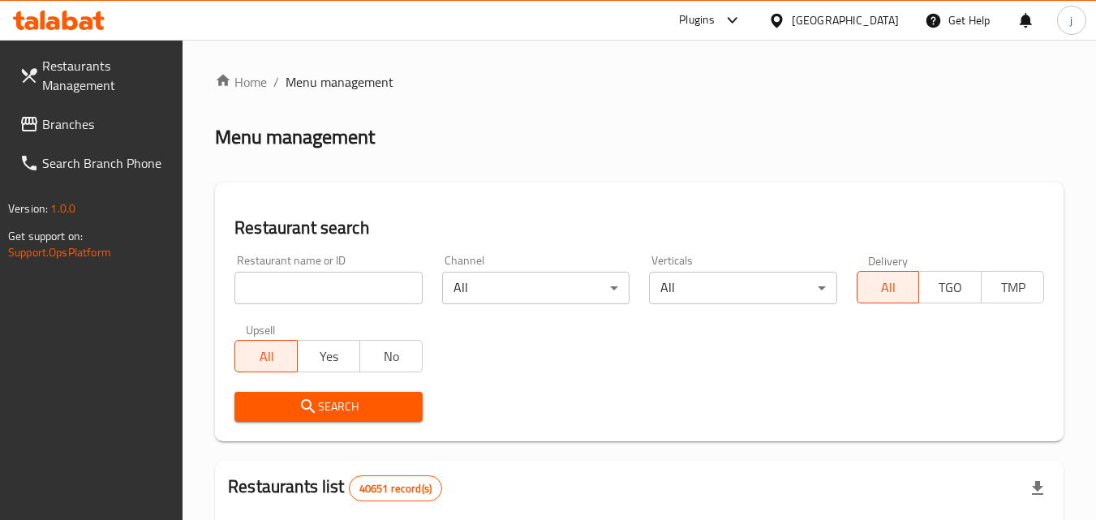
click at [64, 125] on span "Branches" at bounding box center [106, 123] width 128 height 19
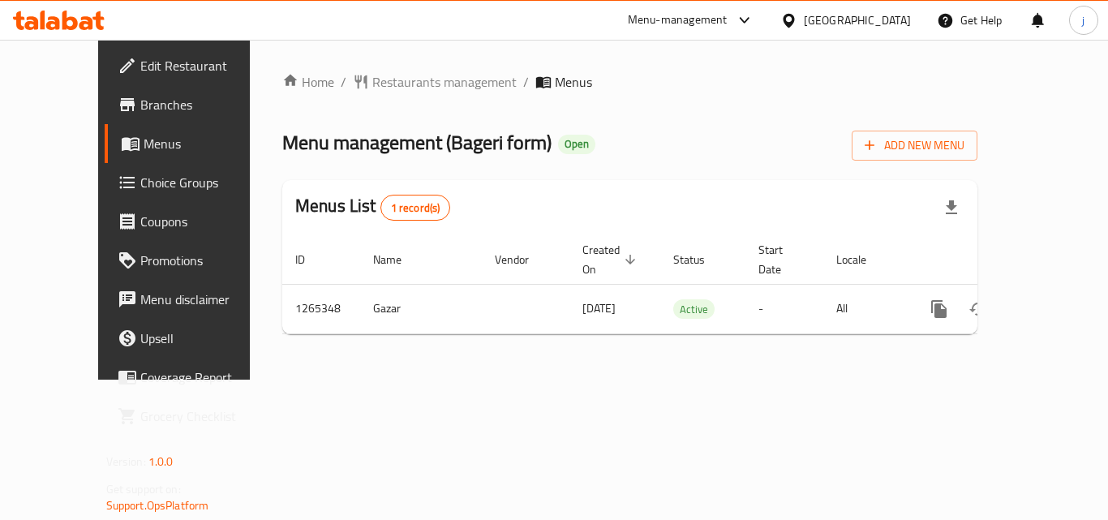
click at [140, 174] on span "Choice Groups" at bounding box center [205, 182] width 130 height 19
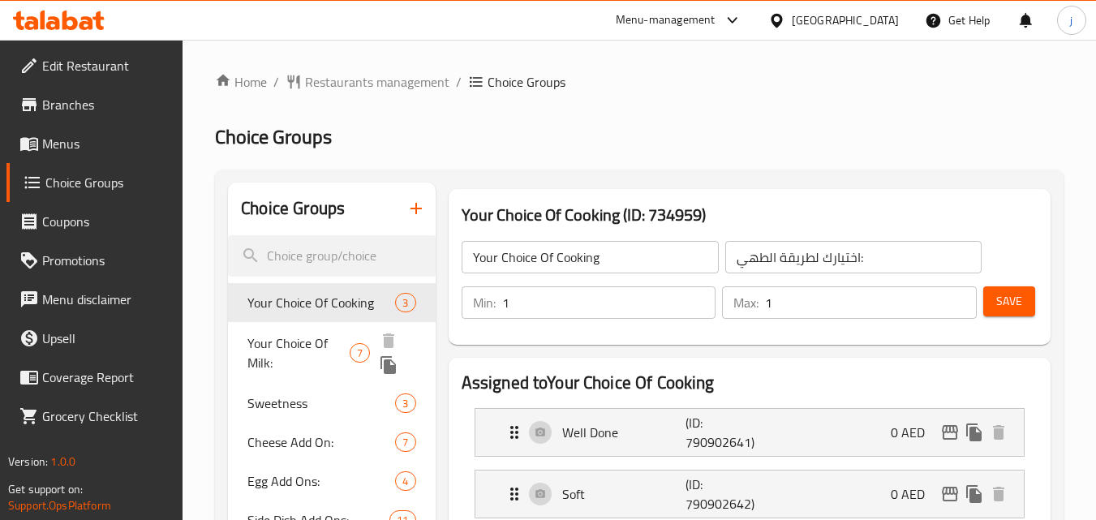
click at [289, 335] on span "Your Choice Of Milk:" at bounding box center [298, 352] width 102 height 39
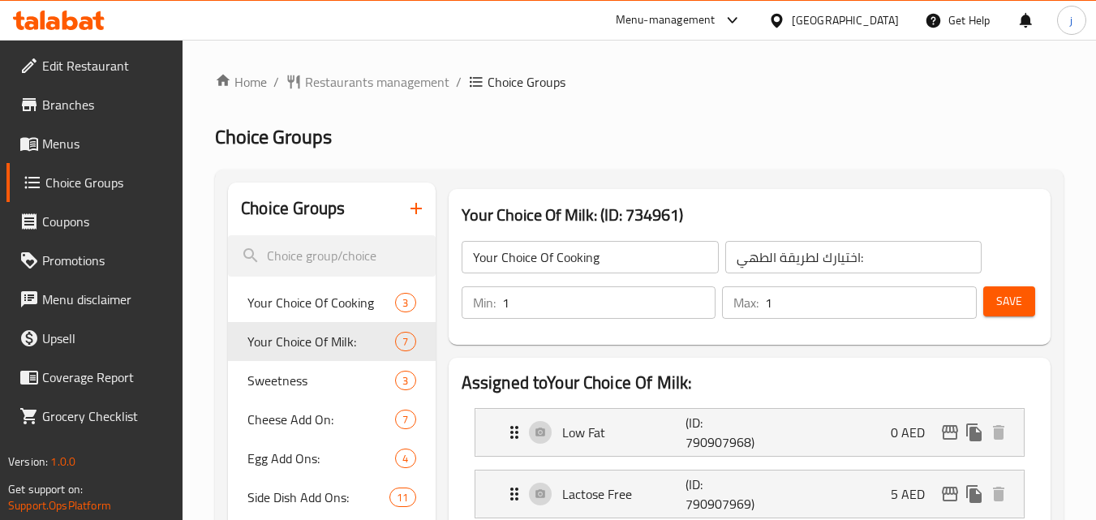
type input "Your Choice Of Milk:"
type input "اختيارك من الحليب:"
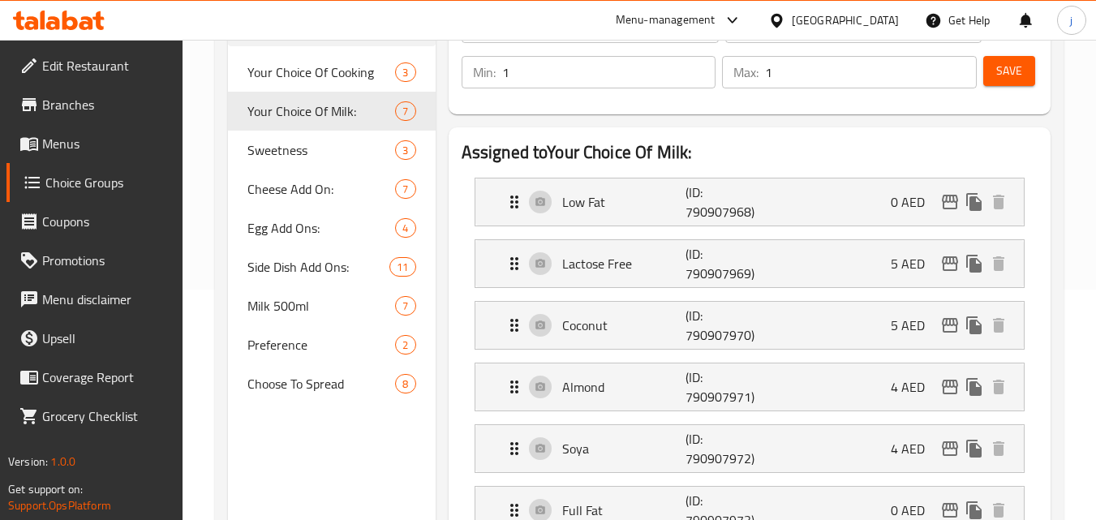
scroll to position [81, 0]
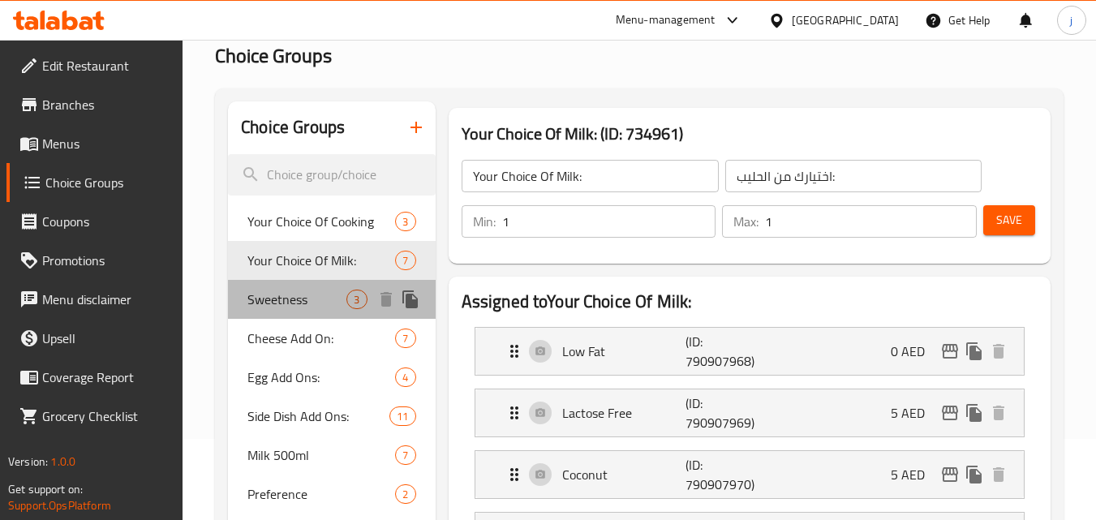
click at [268, 299] on span "Sweetness" at bounding box center [296, 299] width 99 height 19
type input "Sweetness"
type input "حلاوة"
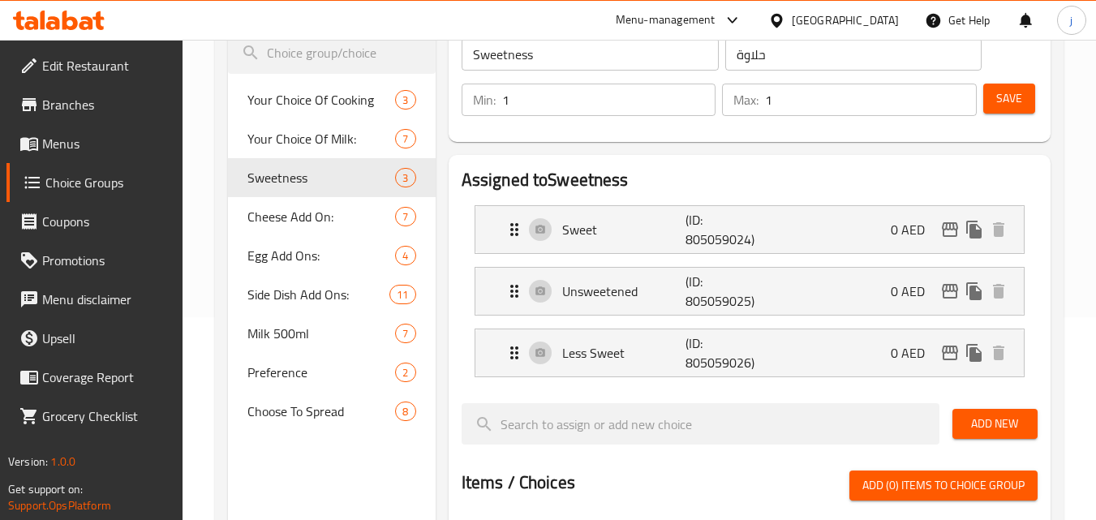
scroll to position [162, 0]
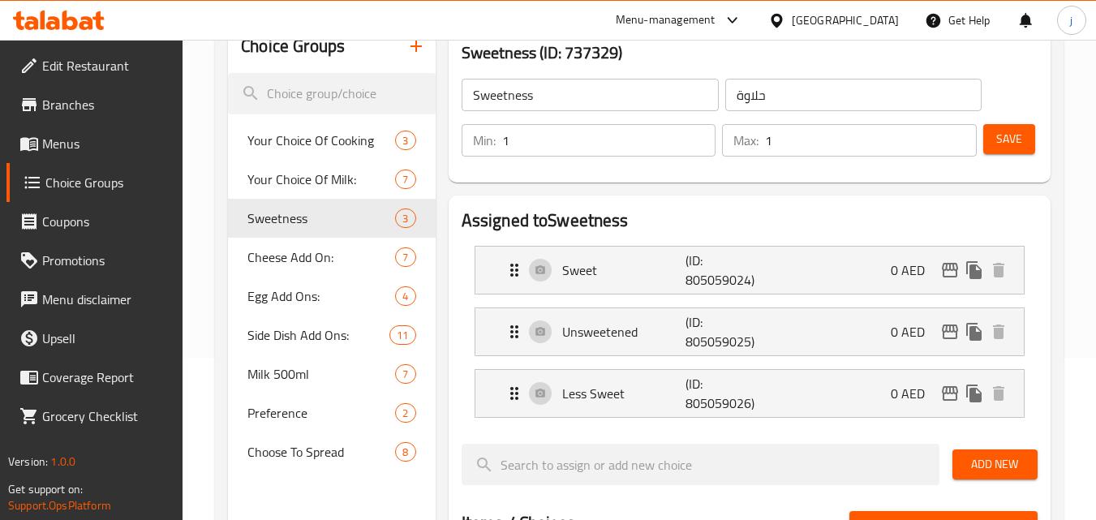
click at [775, 35] on div "[GEOGRAPHIC_DATA]" at bounding box center [833, 20] width 157 height 39
click at [778, 25] on icon at bounding box center [775, 20] width 11 height 14
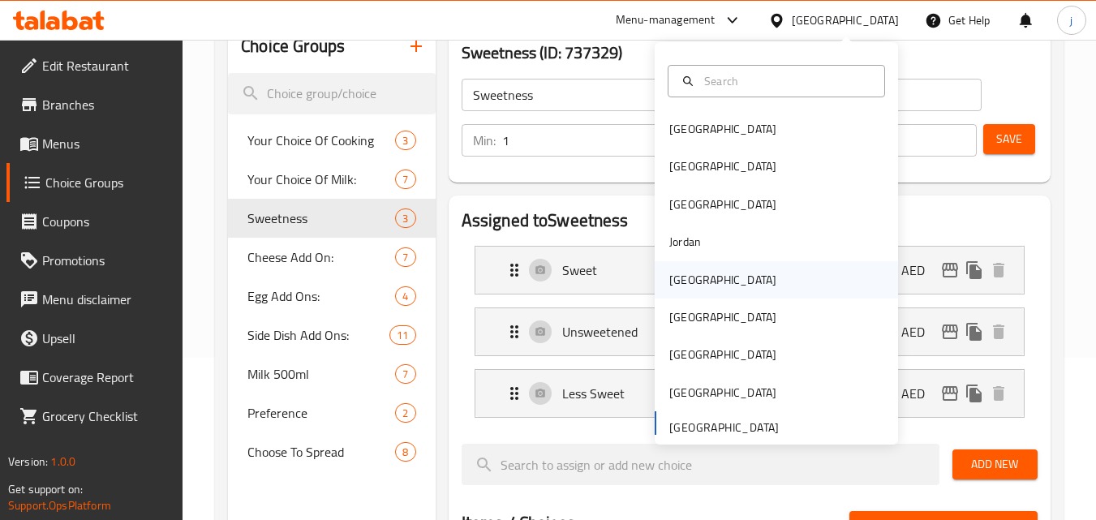
click at [669, 273] on div "Kuwait" at bounding box center [722, 280] width 107 height 18
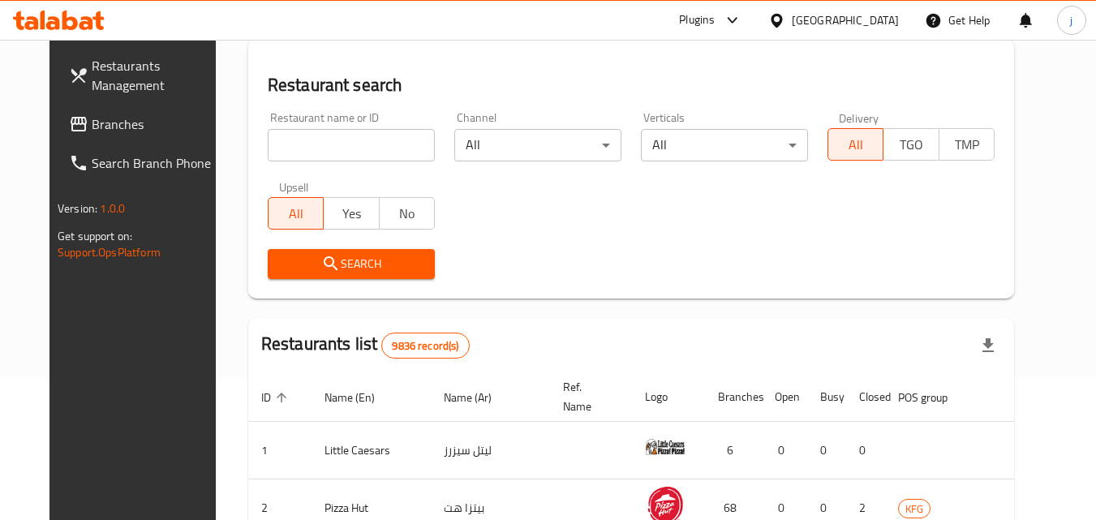
scroll to position [162, 0]
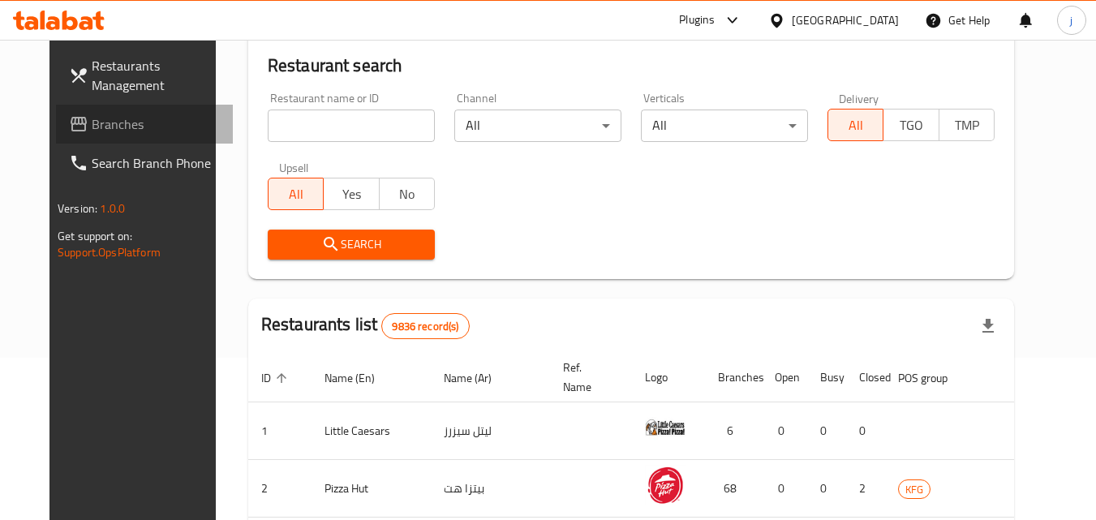
drag, startPoint x: 71, startPoint y: 123, endPoint x: 55, endPoint y: 124, distance: 15.4
click at [92, 123] on span "Branches" at bounding box center [156, 123] width 128 height 19
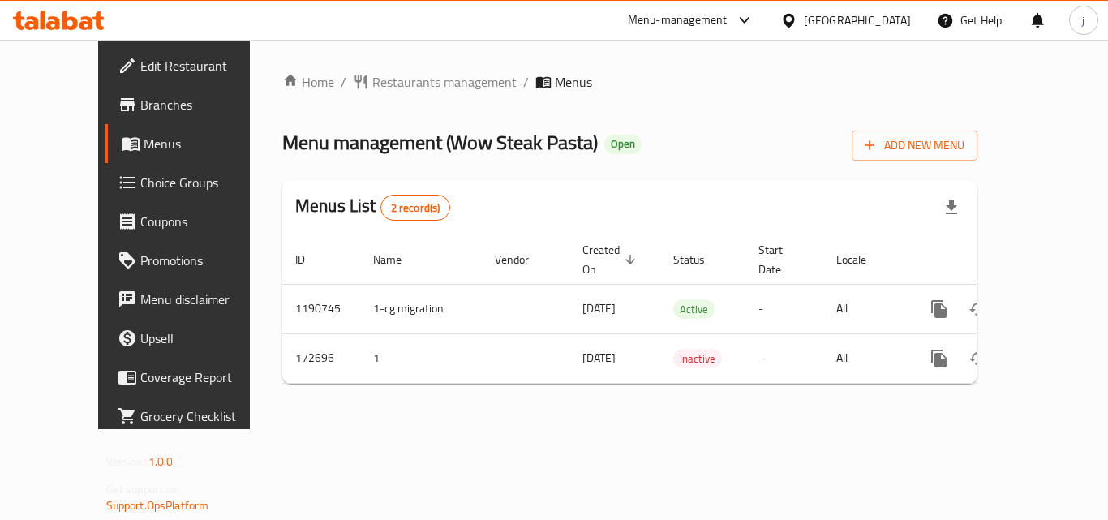
click at [882, 19] on div "Kuwait" at bounding box center [857, 20] width 107 height 18
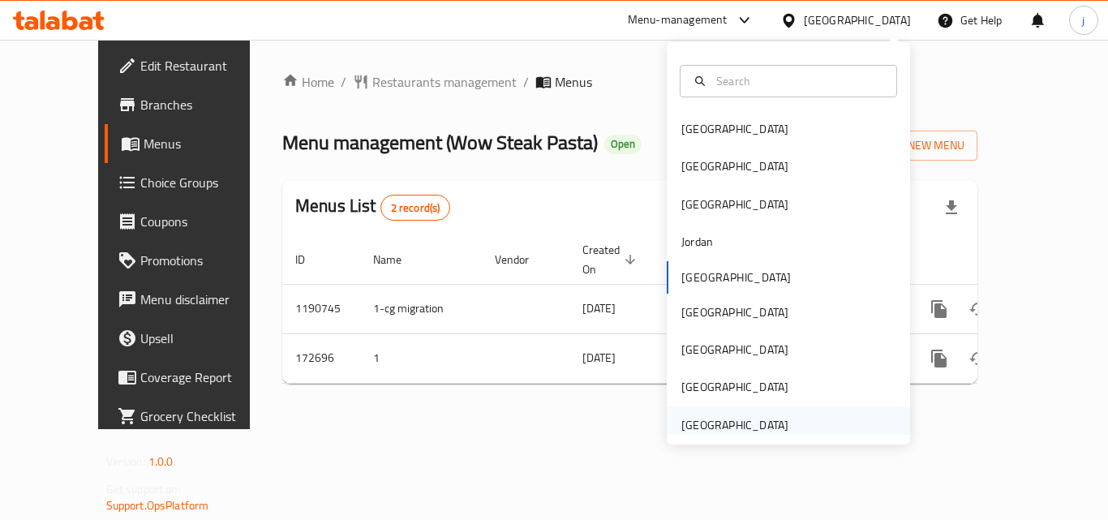
click at [702, 418] on div "[GEOGRAPHIC_DATA]" at bounding box center [734, 425] width 107 height 18
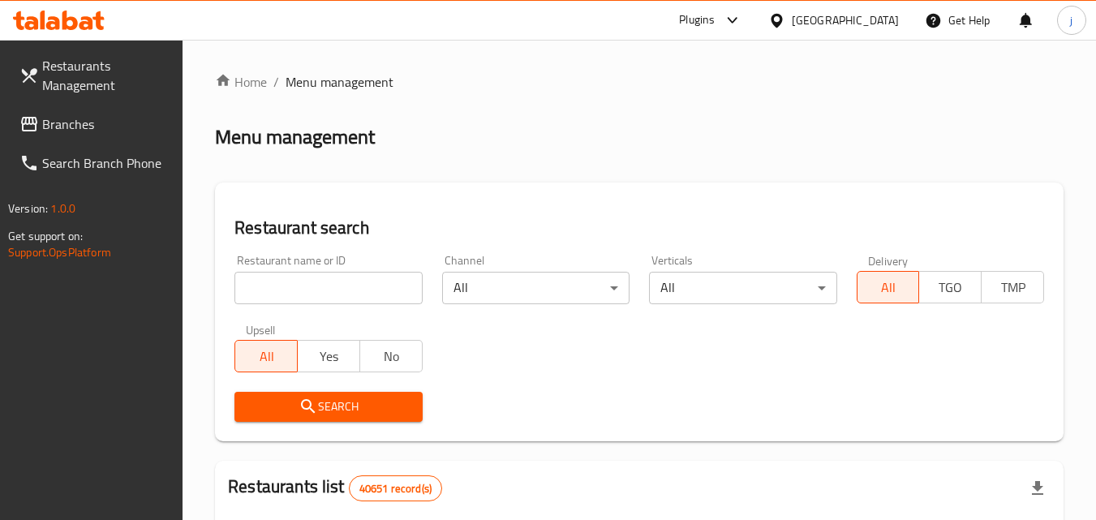
click at [39, 118] on span at bounding box center [30, 123] width 23 height 19
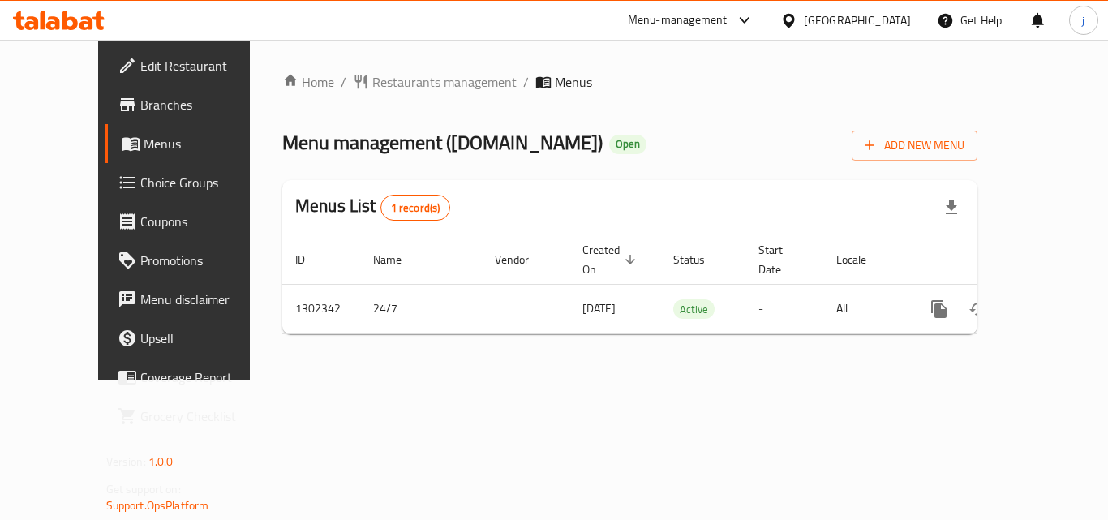
click at [140, 60] on span "Edit Restaurant" at bounding box center [205, 65] width 130 height 19
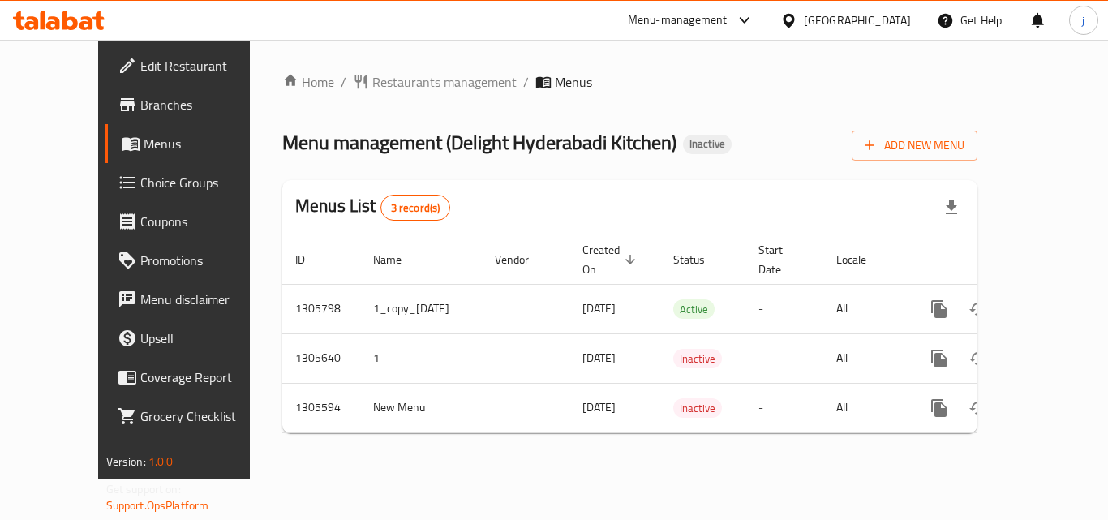
click at [372, 84] on span "Restaurants management" at bounding box center [444, 81] width 144 height 19
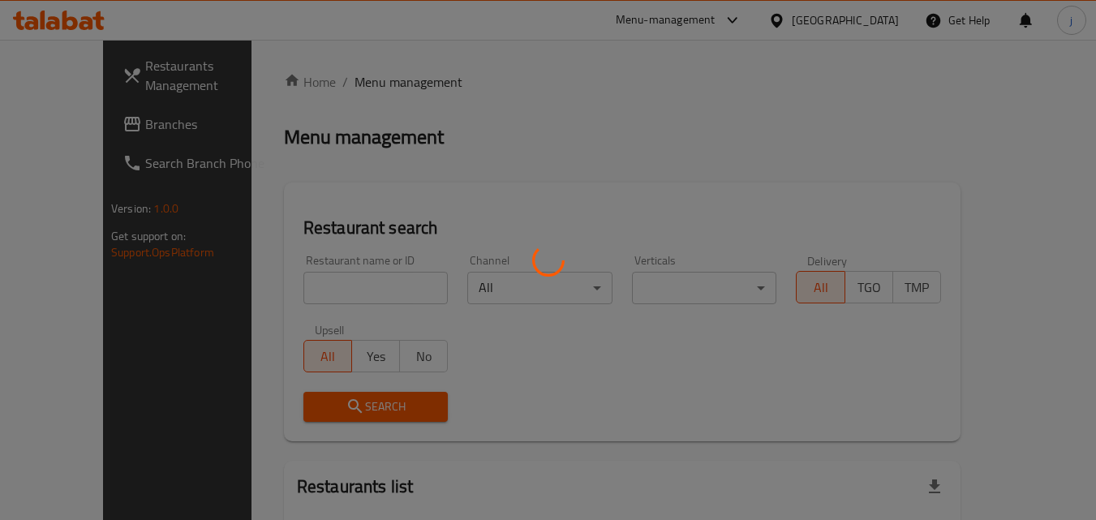
click at [88, 137] on div at bounding box center [548, 260] width 1096 height 520
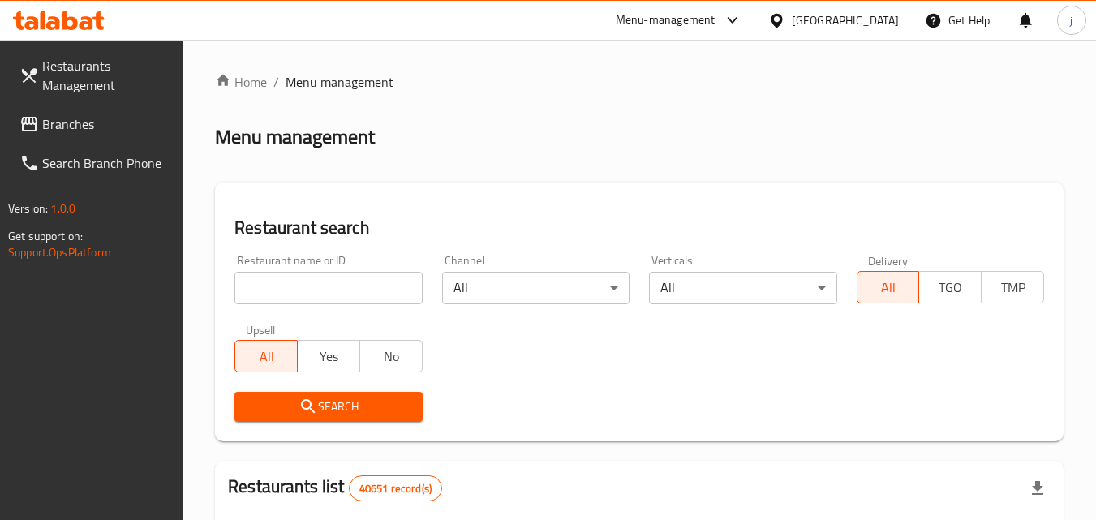
click at [91, 125] on span "Branches" at bounding box center [106, 123] width 128 height 19
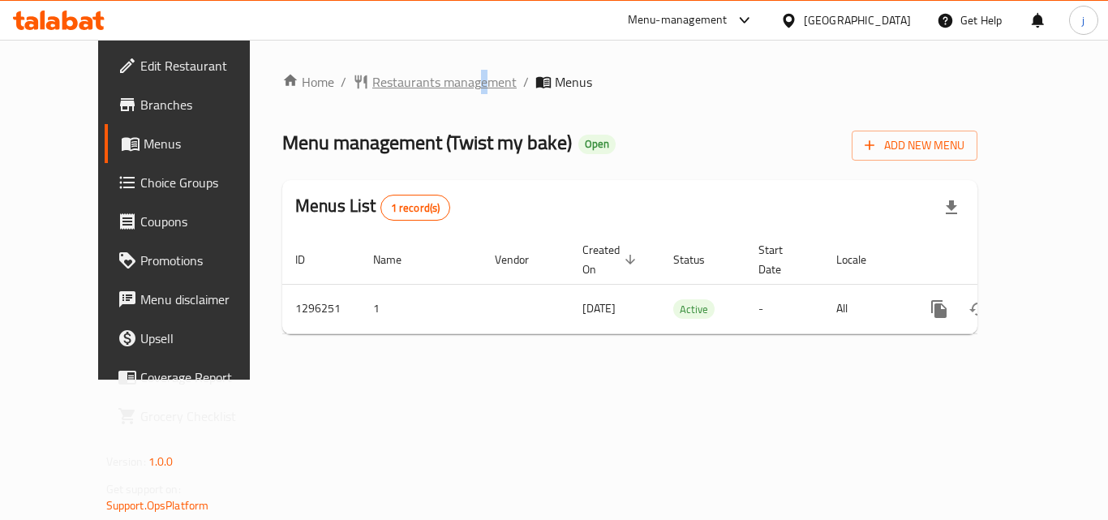
drag, startPoint x: 420, startPoint y: 67, endPoint x: 401, endPoint y: 70, distance: 18.9
click at [418, 67] on div "Home / Restaurants management / Menus Menu management ( Twist my bake ) Open Ad…" at bounding box center [630, 210] width 760 height 340
click at [396, 72] on span "Restaurants management" at bounding box center [444, 81] width 144 height 19
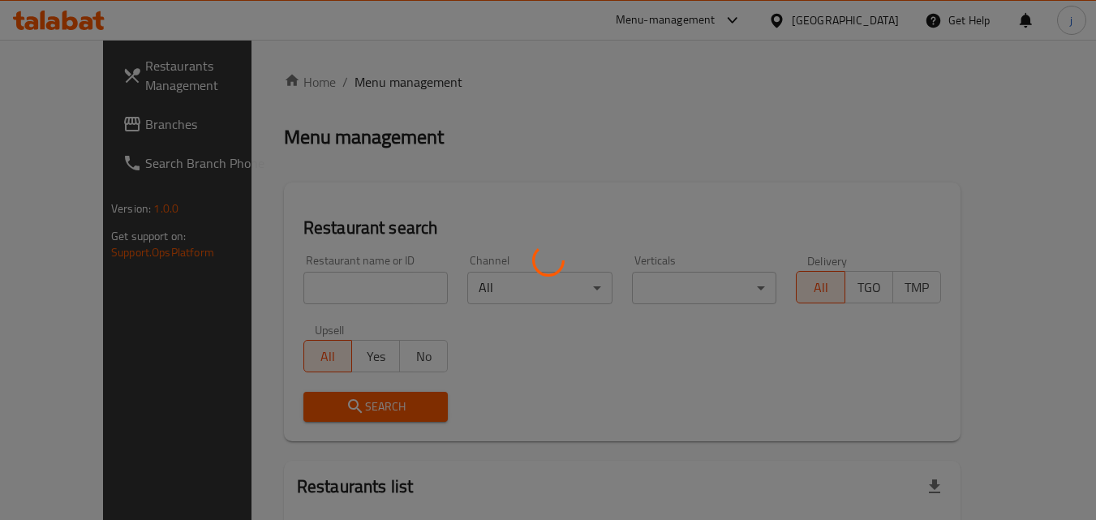
click at [79, 129] on div at bounding box center [548, 260] width 1096 height 520
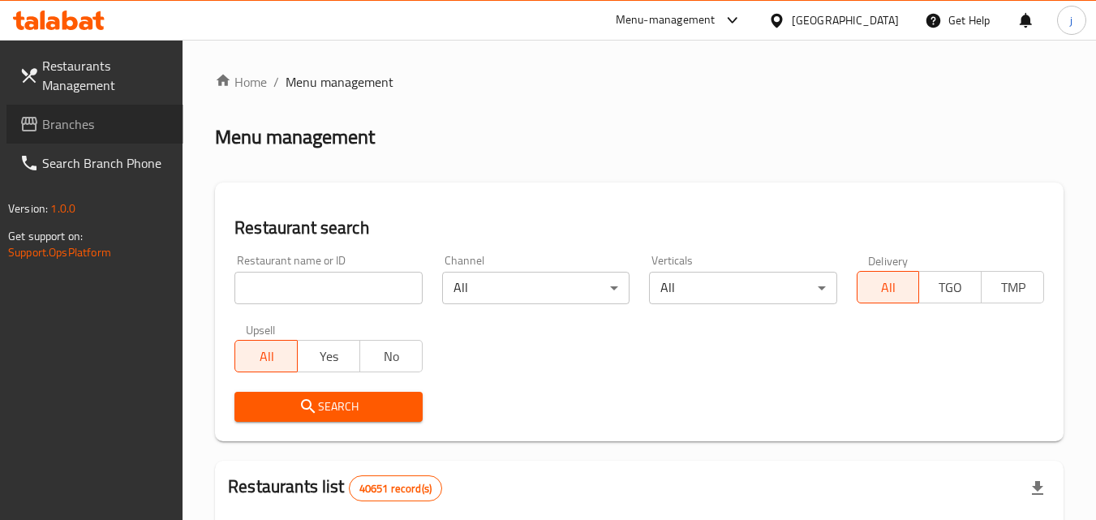
click at [79, 129] on span "Branches" at bounding box center [106, 123] width 128 height 19
